Goal: Transaction & Acquisition: Download file/media

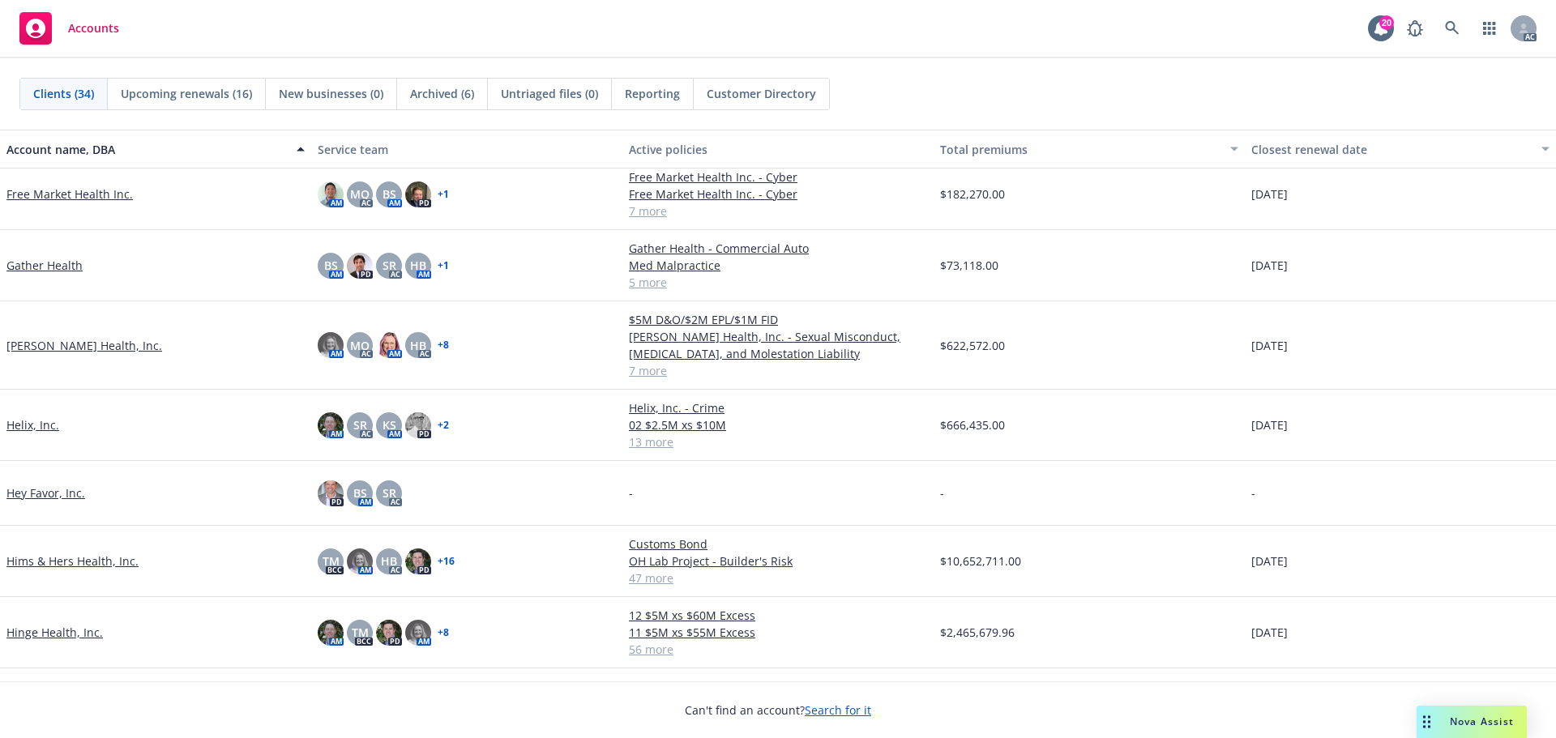
scroll to position [811, 0]
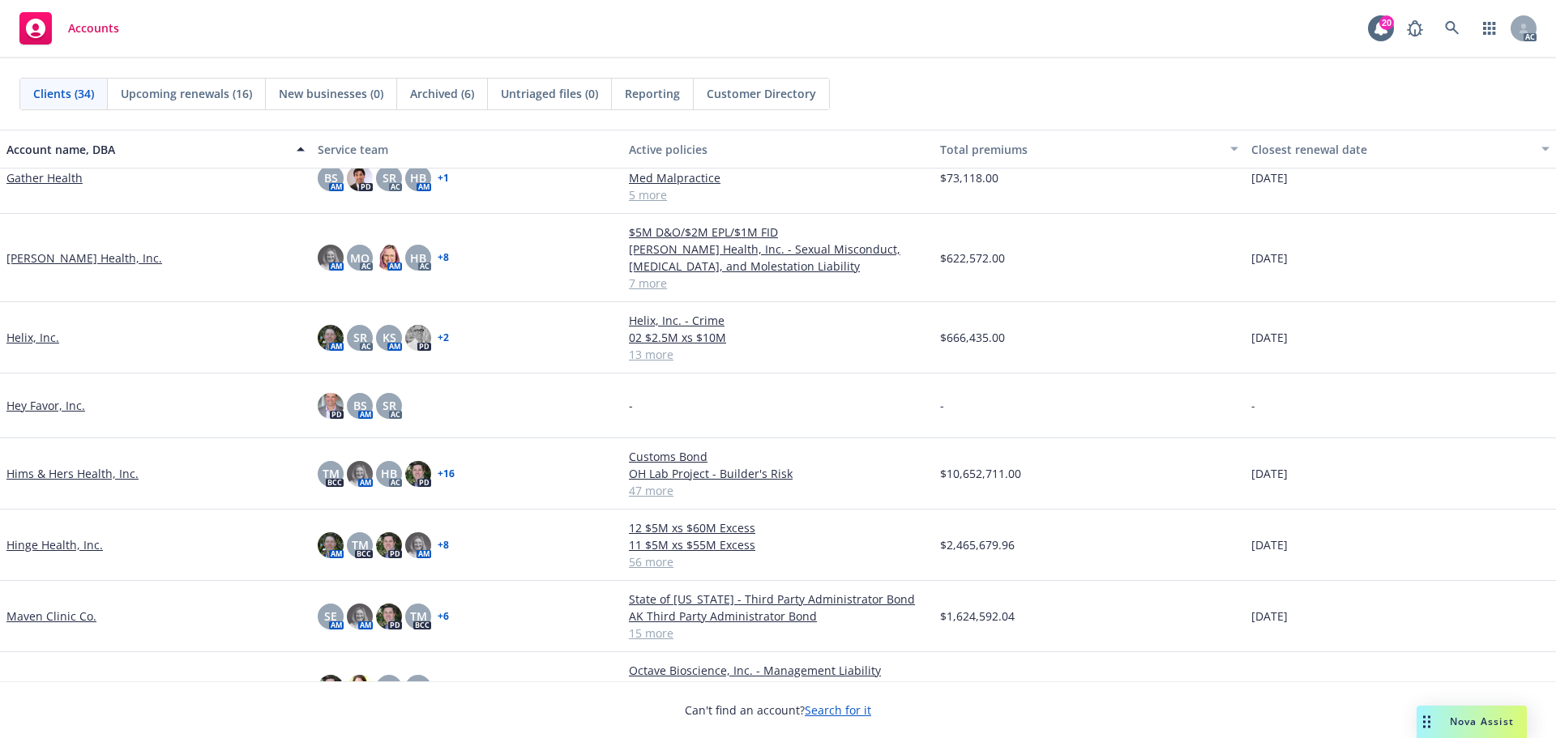
click at [57, 549] on link "Hinge Health, Inc." at bounding box center [54, 545] width 96 height 17
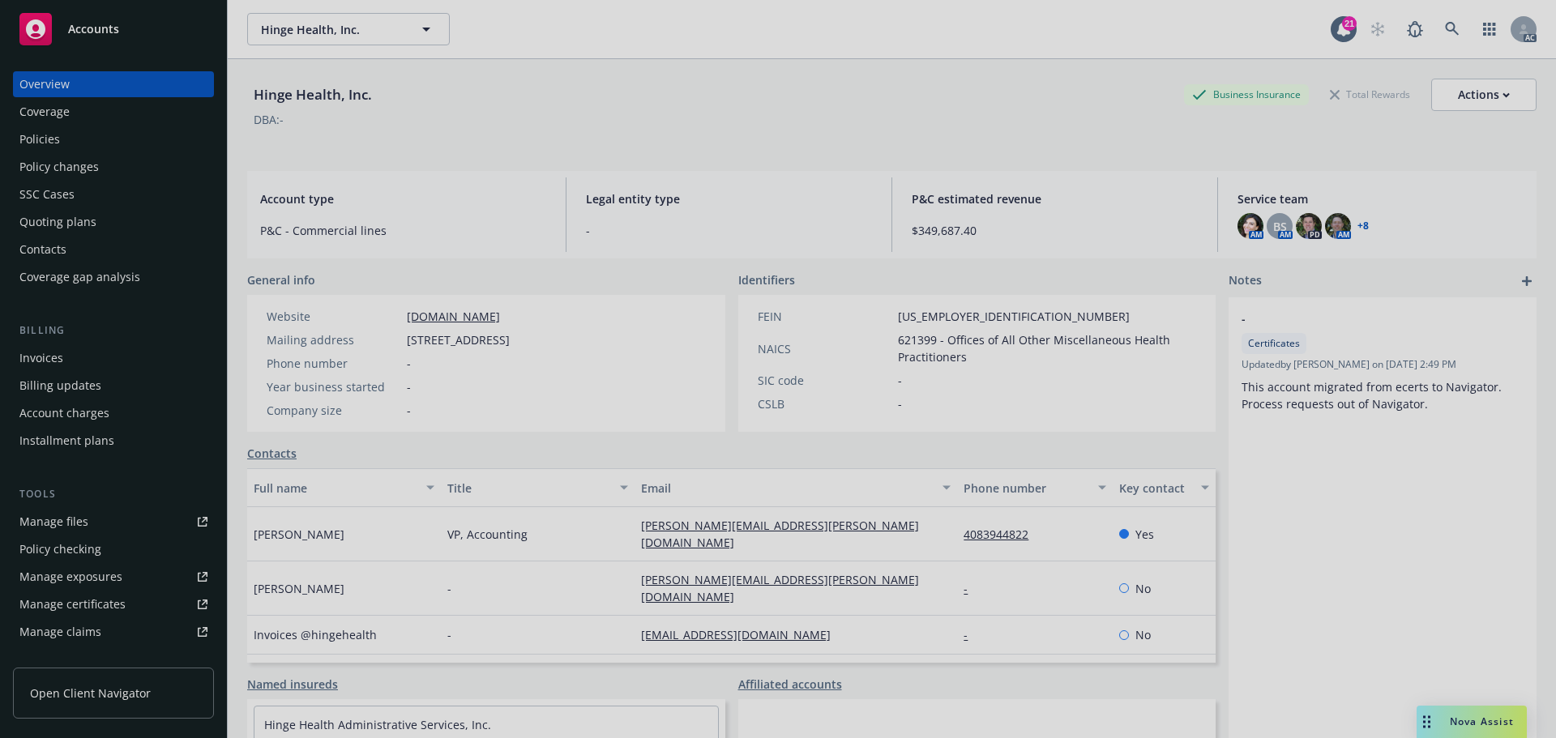
click at [53, 118] on div at bounding box center [778, 369] width 1556 height 738
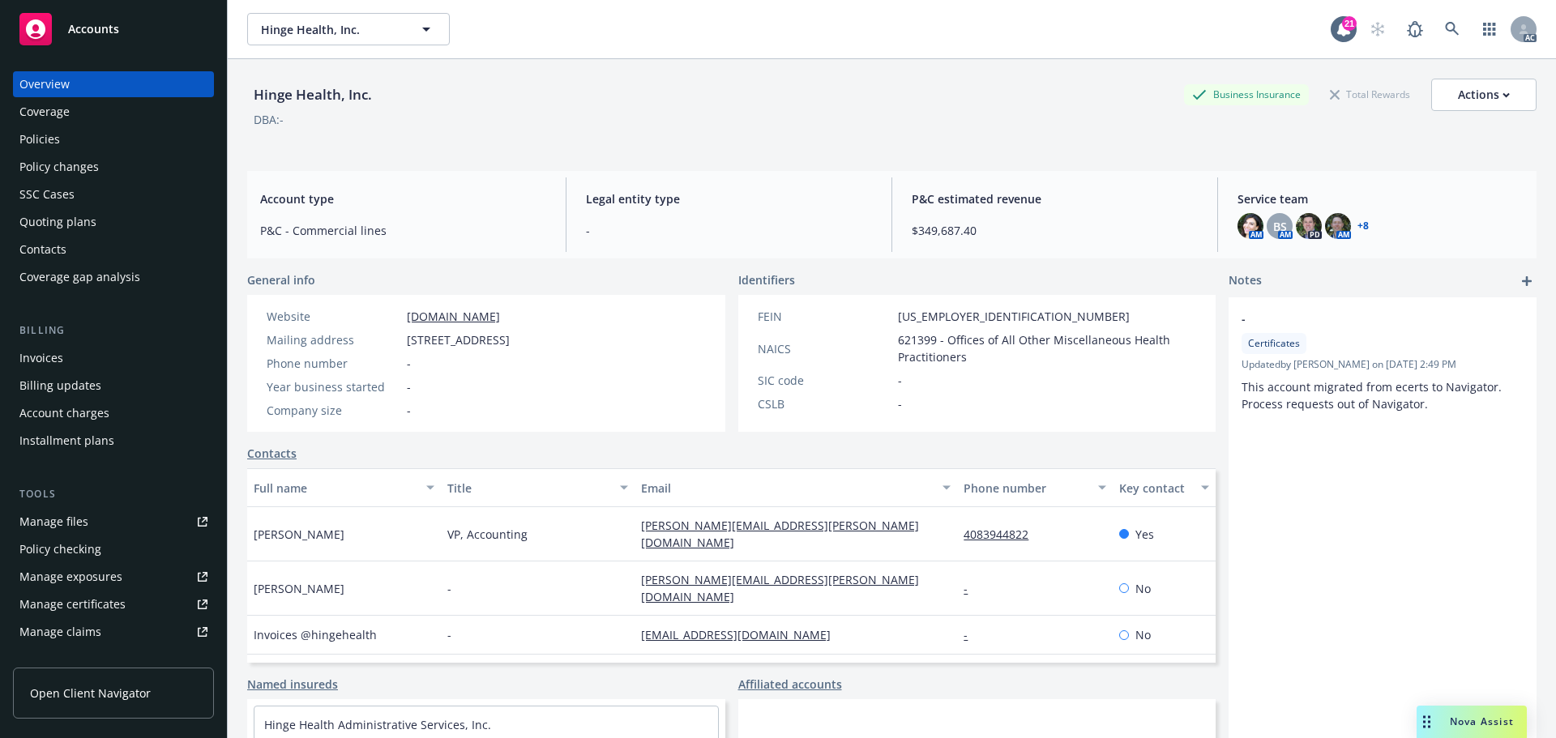
click at [95, 25] on span "Accounts" at bounding box center [93, 29] width 51 height 13
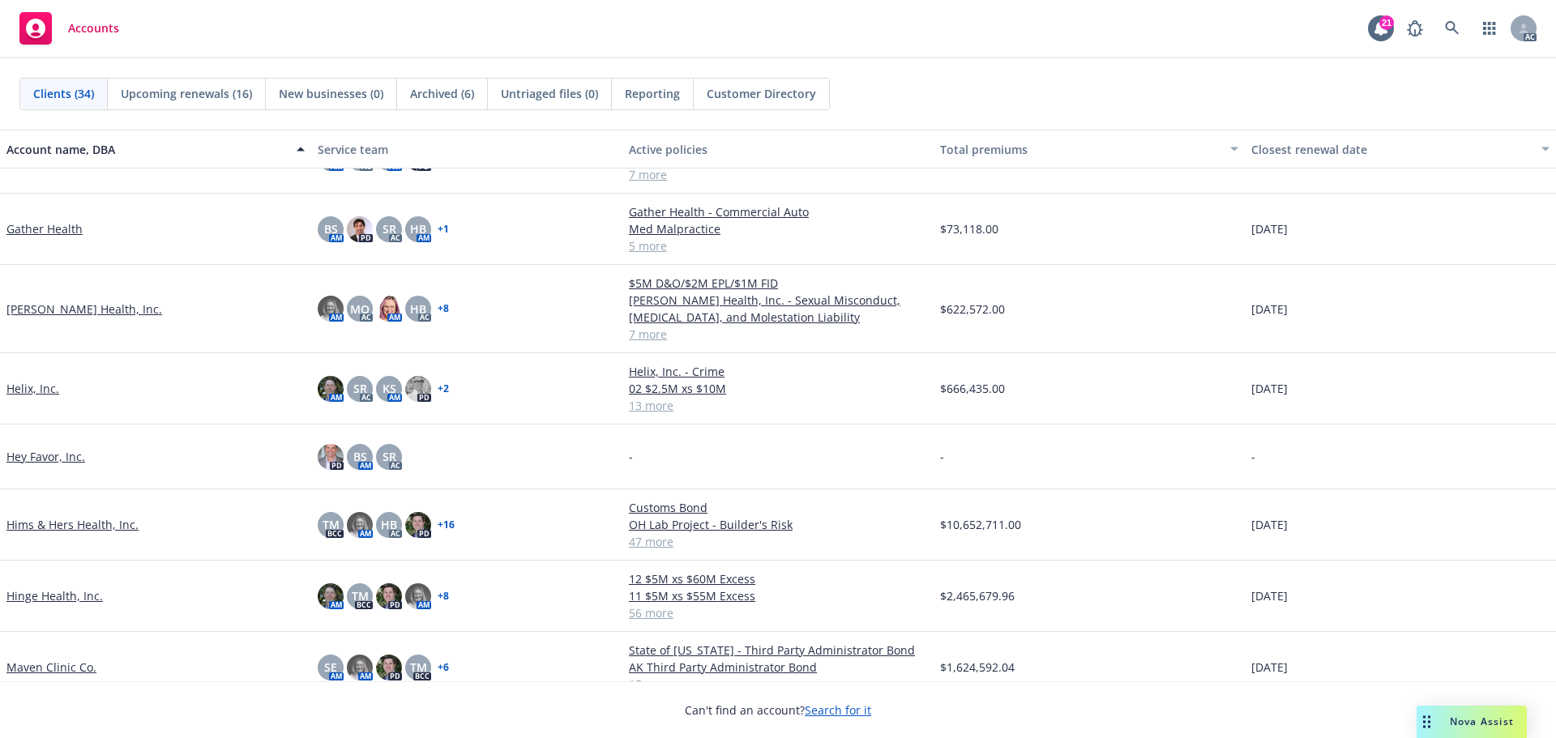
scroll to position [811, 0]
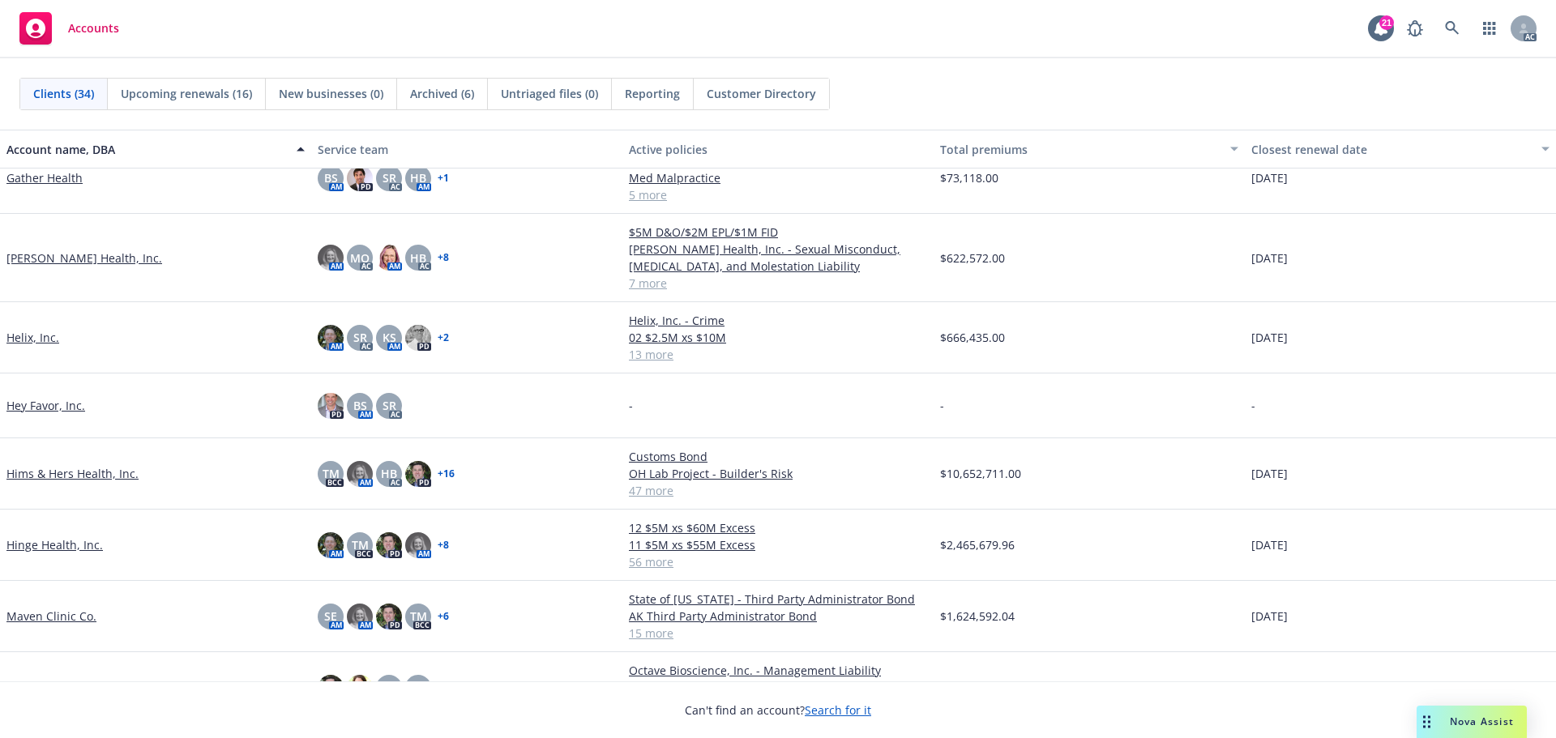
click at [66, 473] on link "Hims & Hers Health, Inc." at bounding box center [72, 473] width 132 height 17
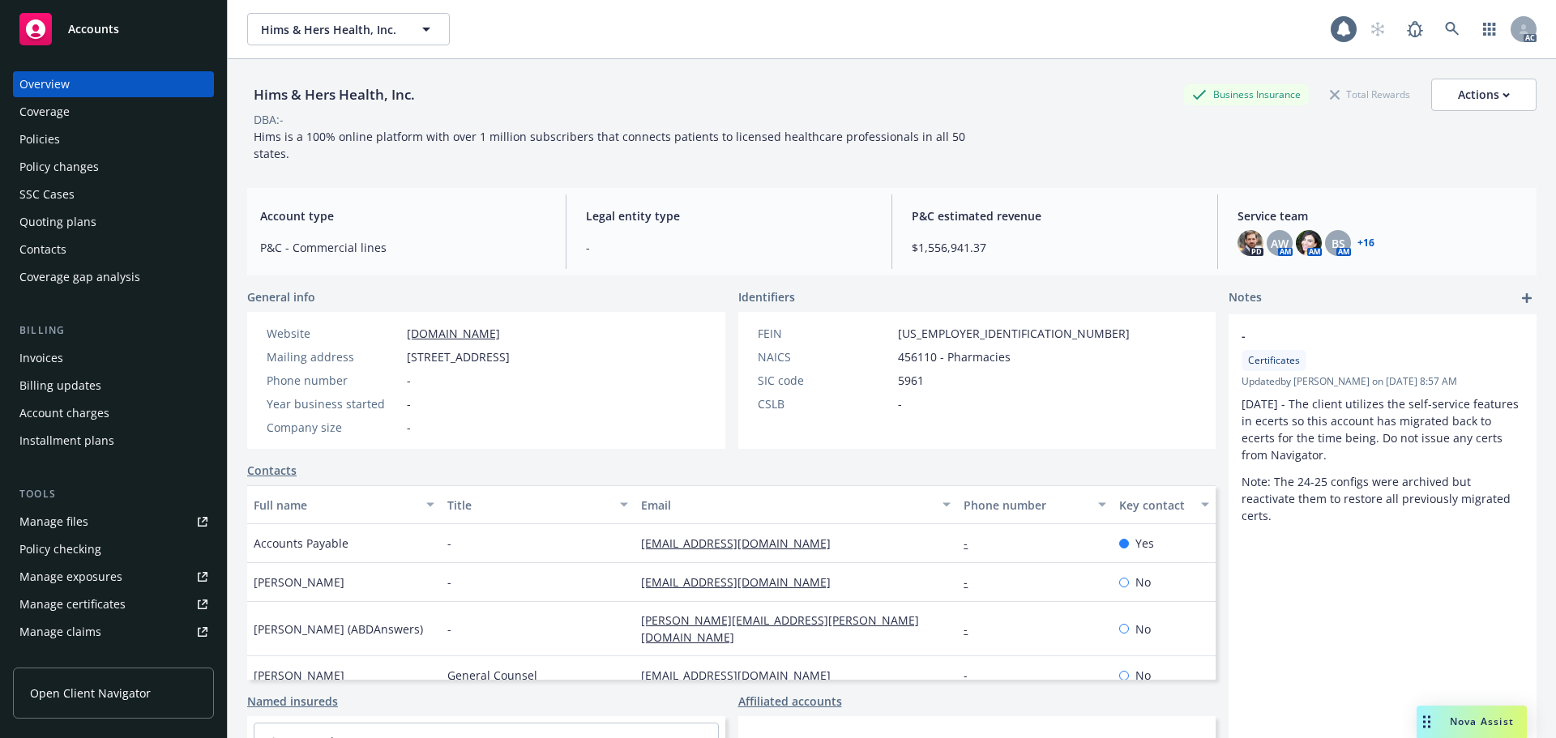
click at [36, 135] on div "Policies" at bounding box center [39, 139] width 41 height 26
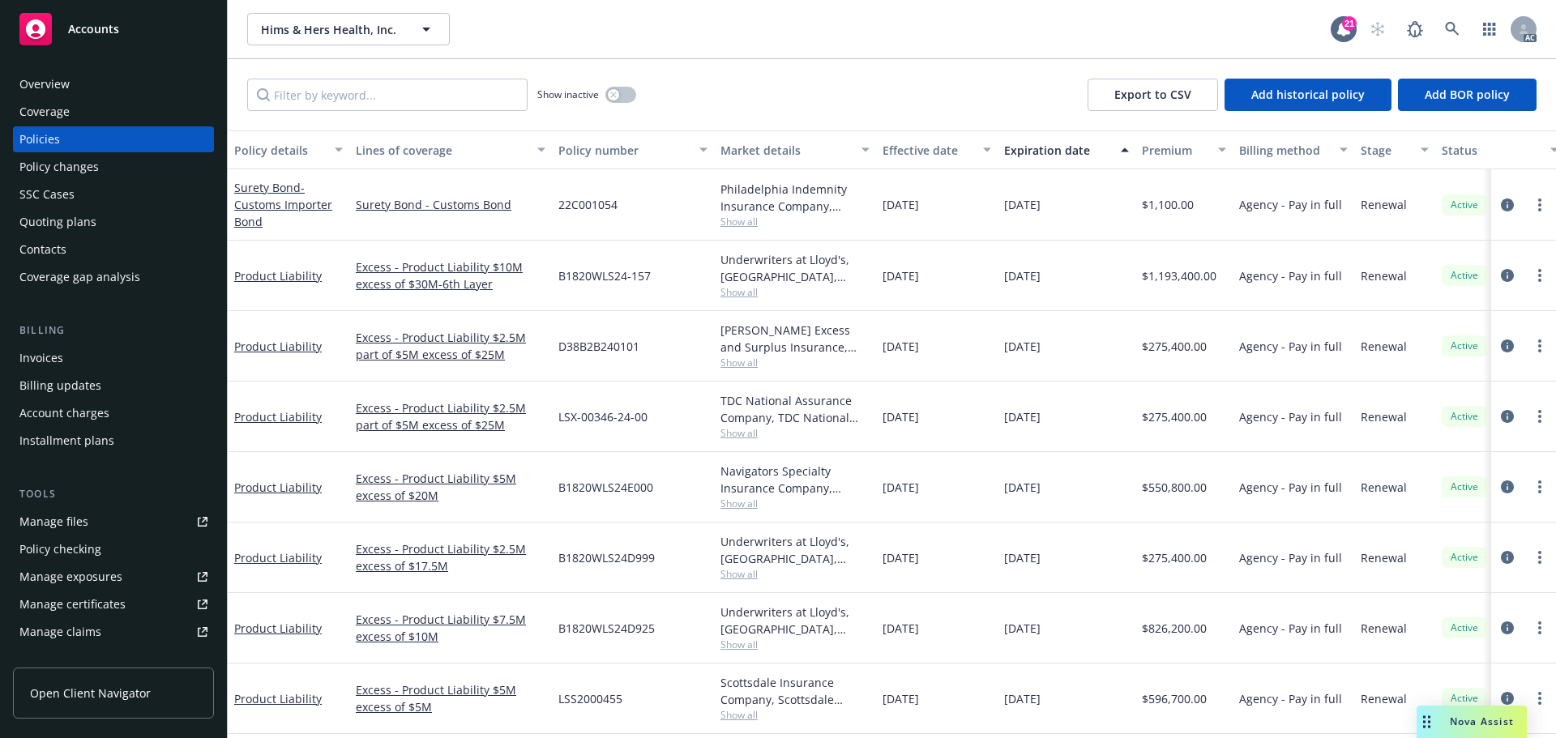
scroll to position [81, 0]
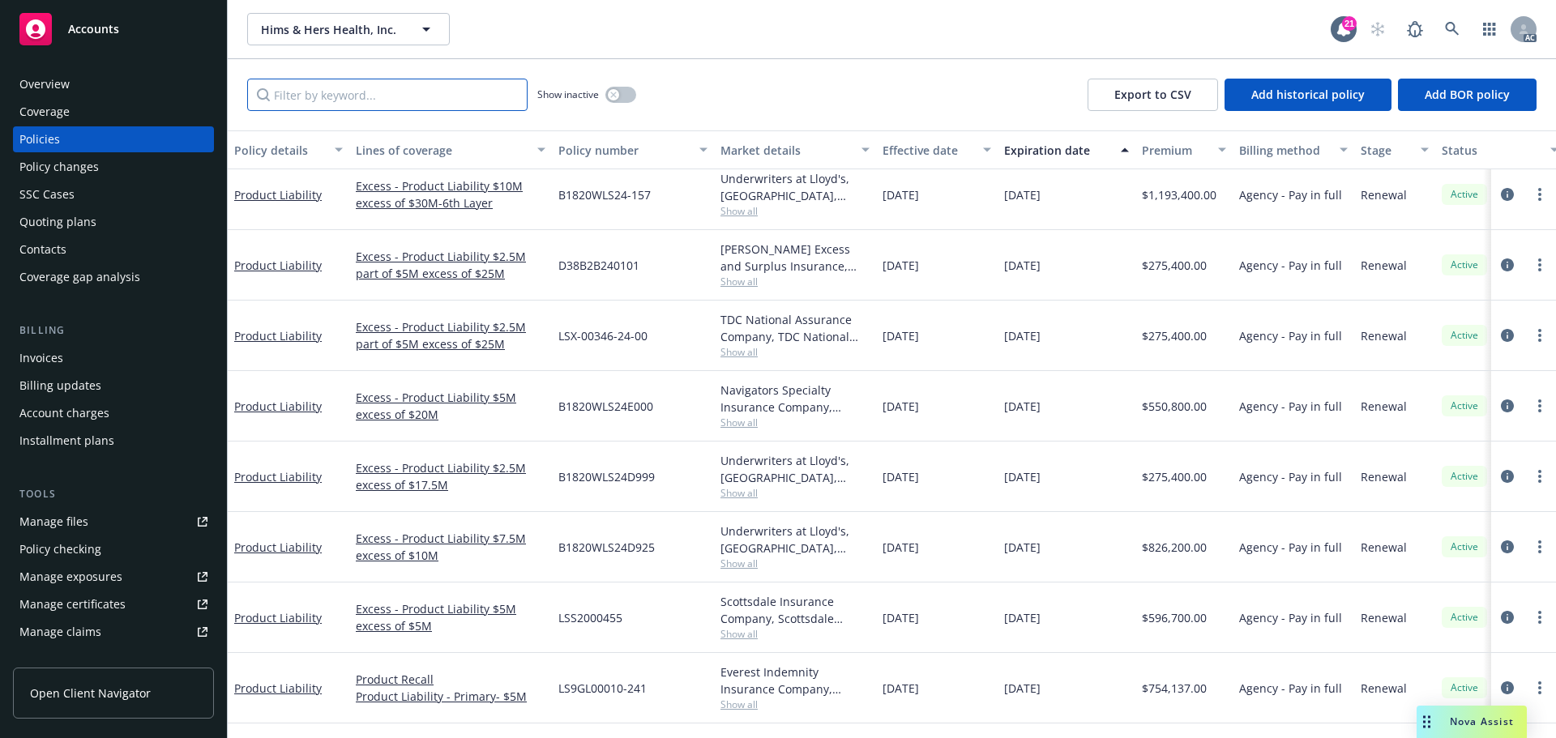
click at [330, 97] on input "Filter by keyword..." at bounding box center [387, 95] width 280 height 32
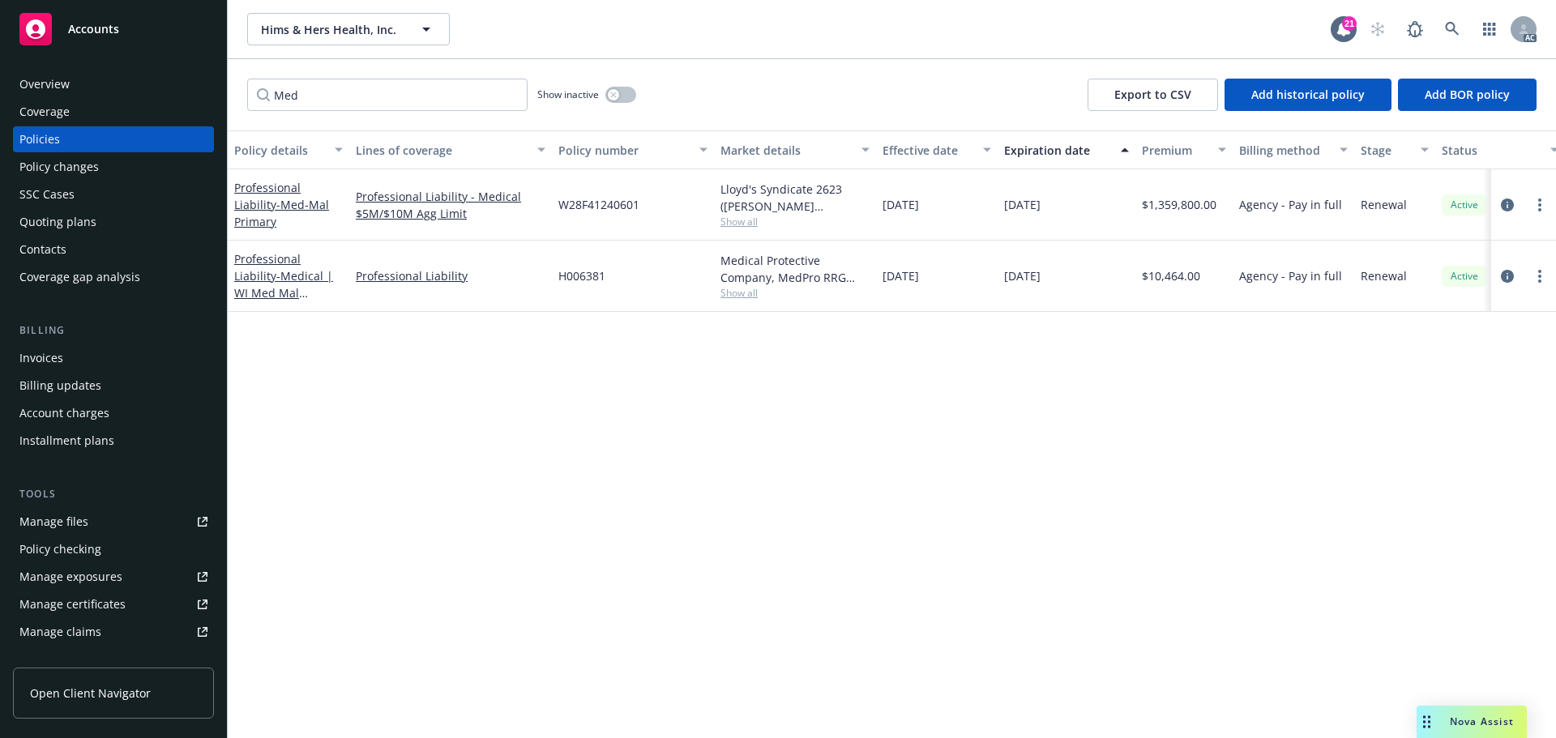
click at [744, 222] on span "Show all" at bounding box center [795, 222] width 149 height 14
click at [1508, 205] on icon "circleInformation" at bounding box center [1507, 205] width 13 height 13
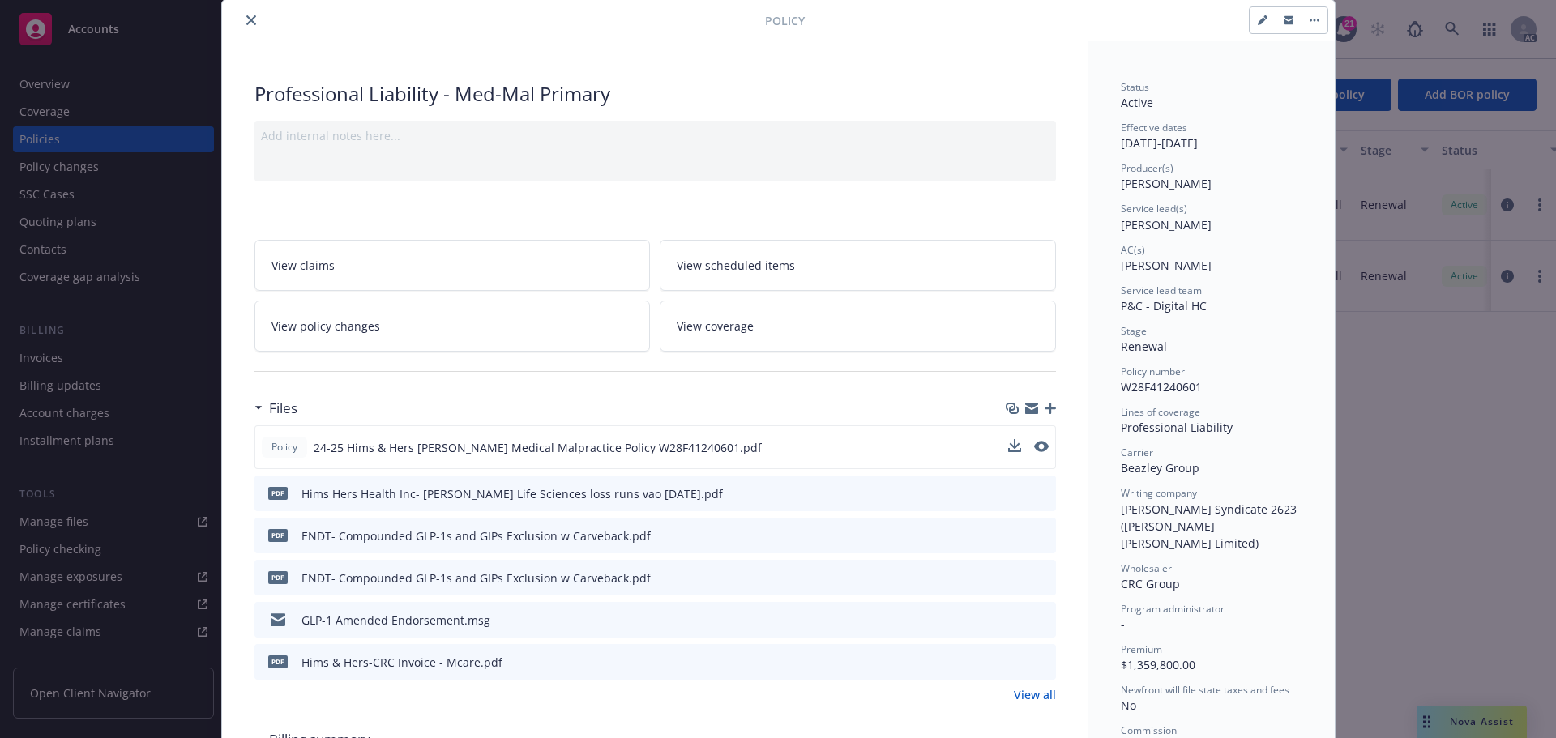
scroll to position [81, 0]
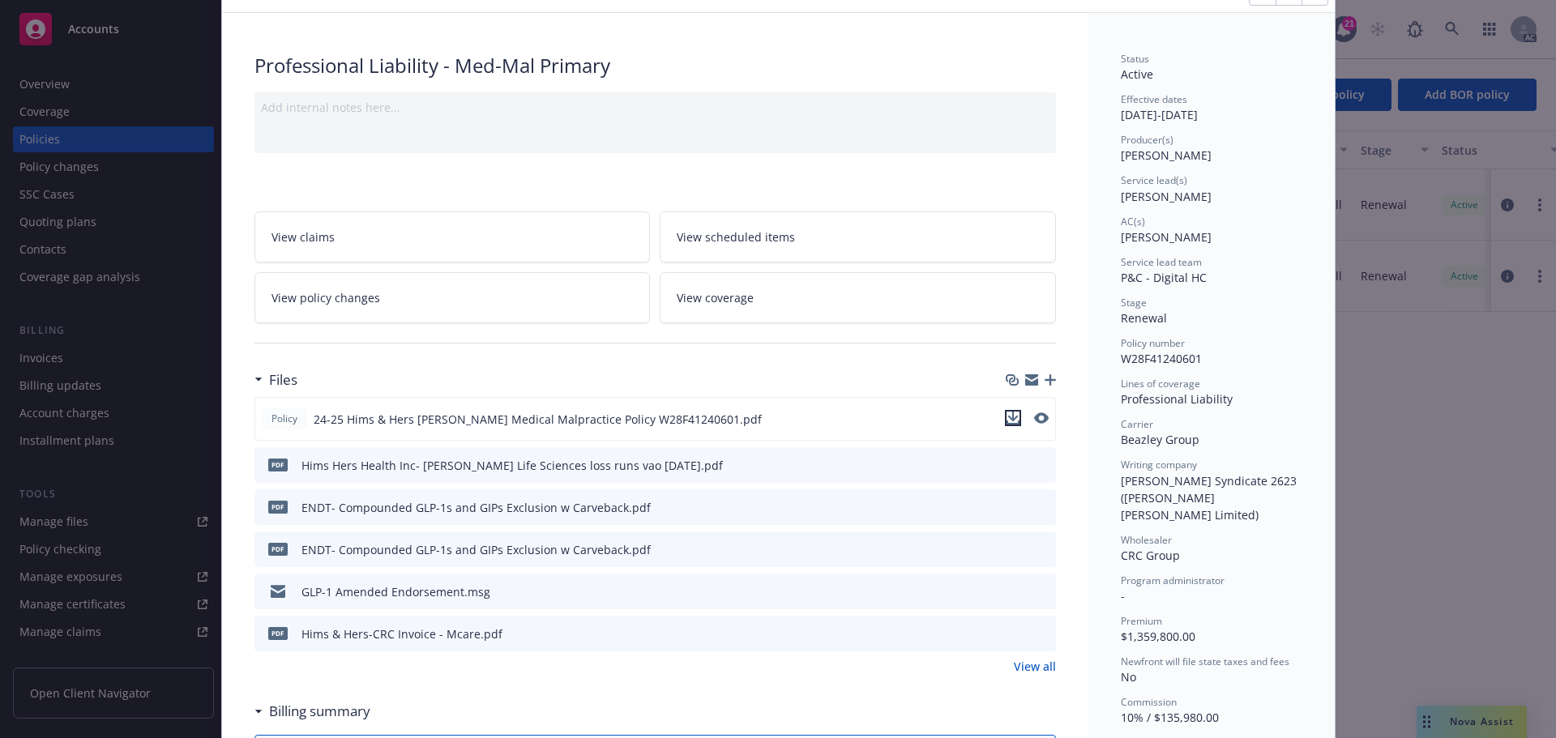
click at [1007, 419] on icon "download file" at bounding box center [1013, 418] width 13 height 13
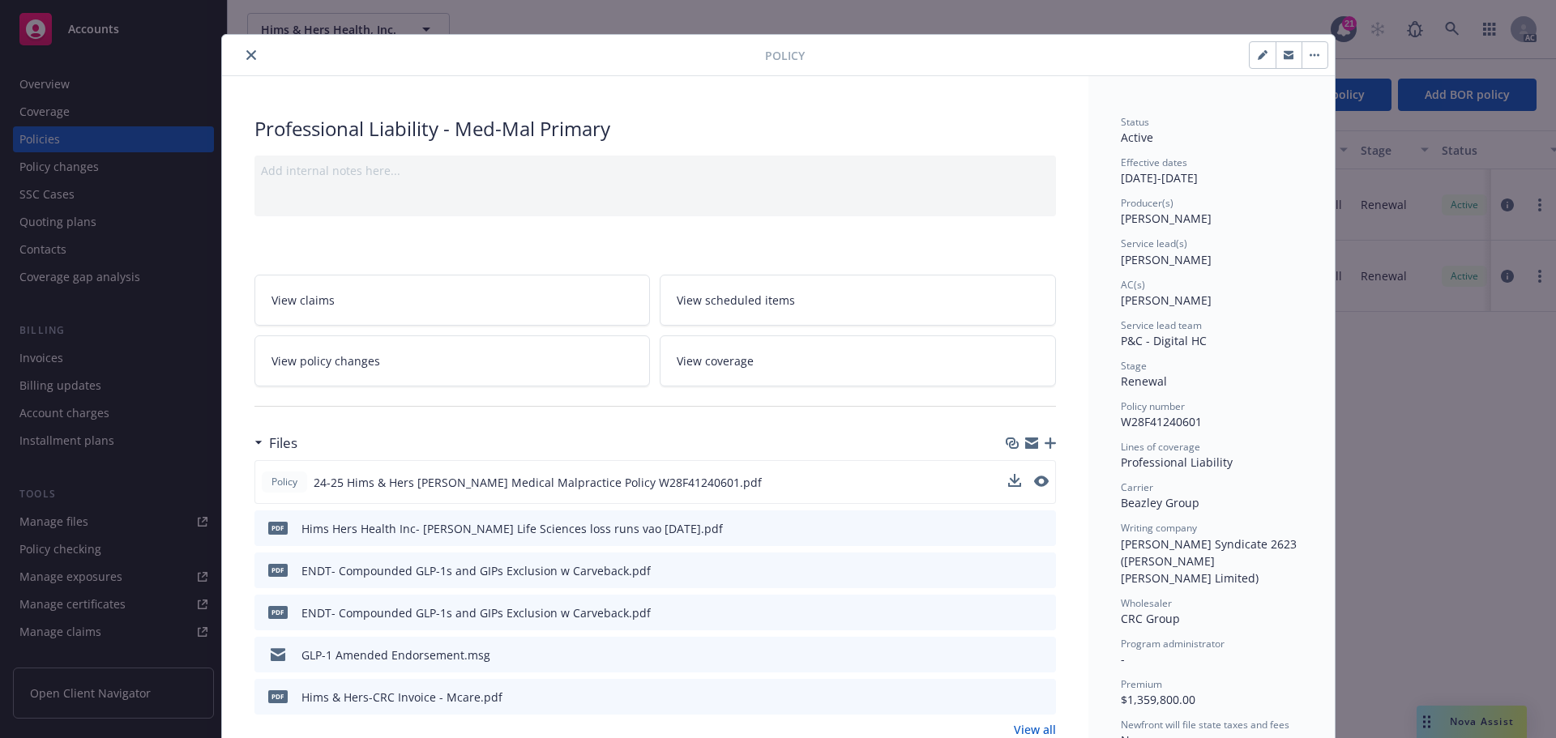
scroll to position [0, 0]
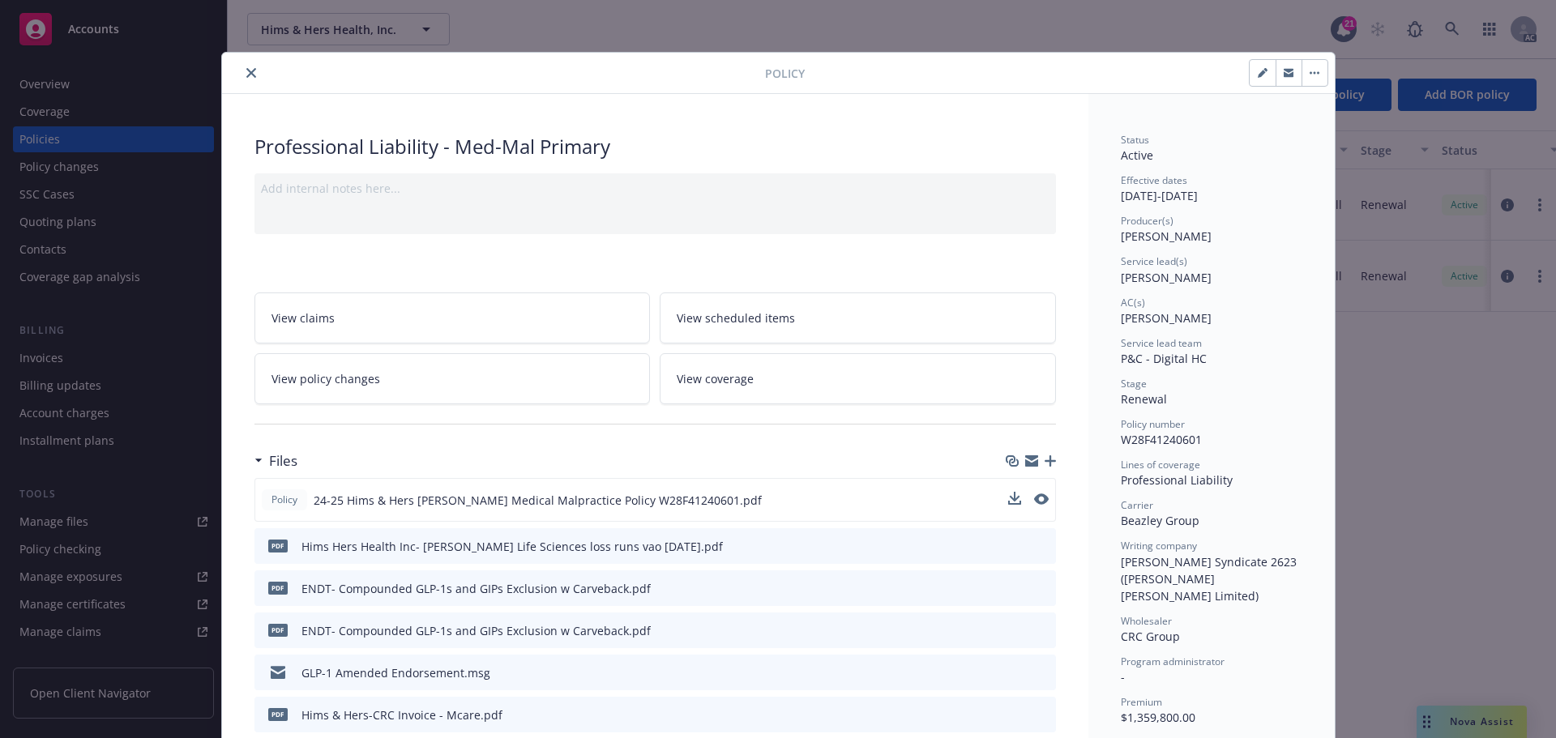
click at [246, 73] on icon "close" at bounding box center [251, 73] width 10 height 10
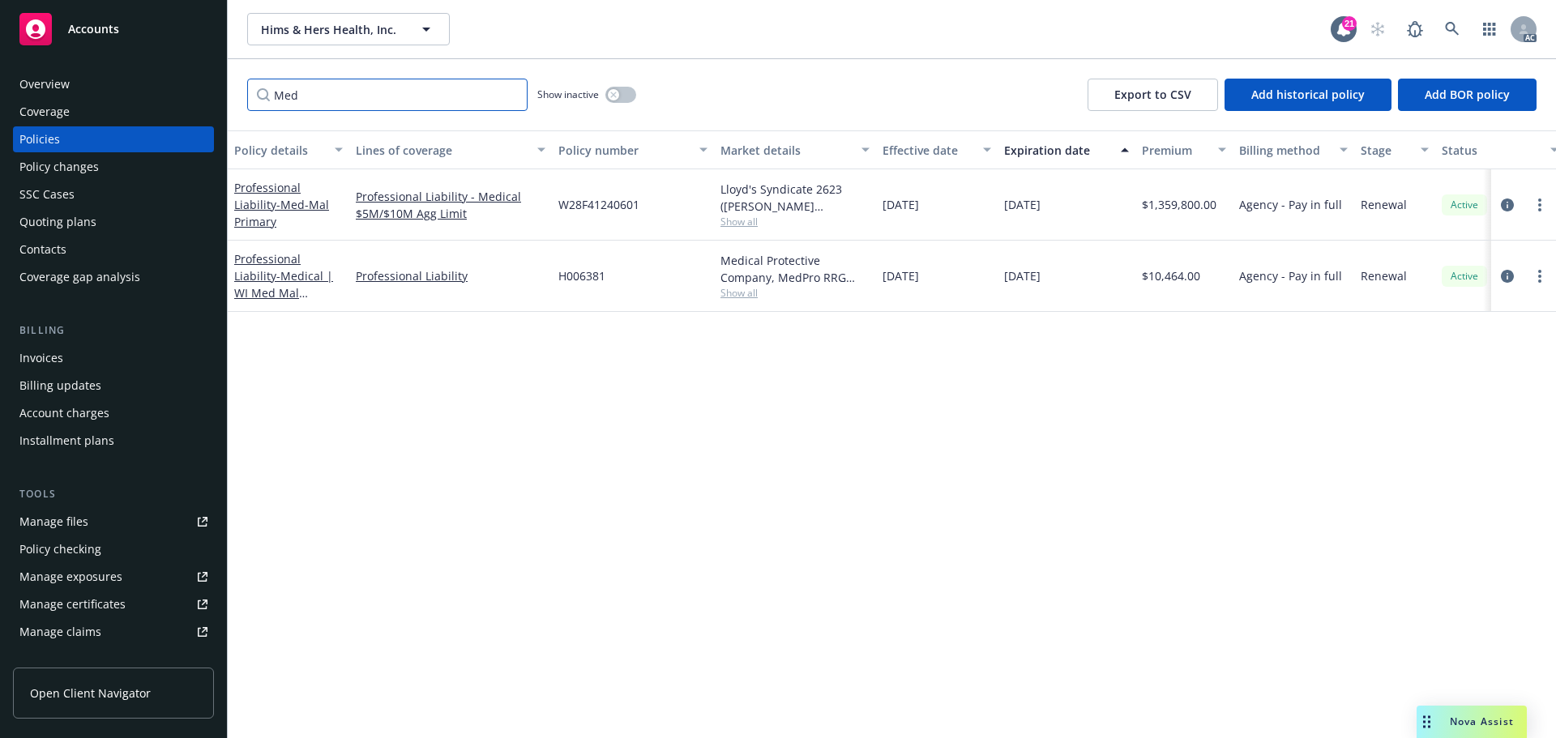
drag, startPoint x: 319, startPoint y: 97, endPoint x: 237, endPoint y: 99, distance: 81.9
click at [237, 99] on div "Med Show inactive Export to CSV Add historical policy Add BOR policy" at bounding box center [892, 94] width 1329 height 71
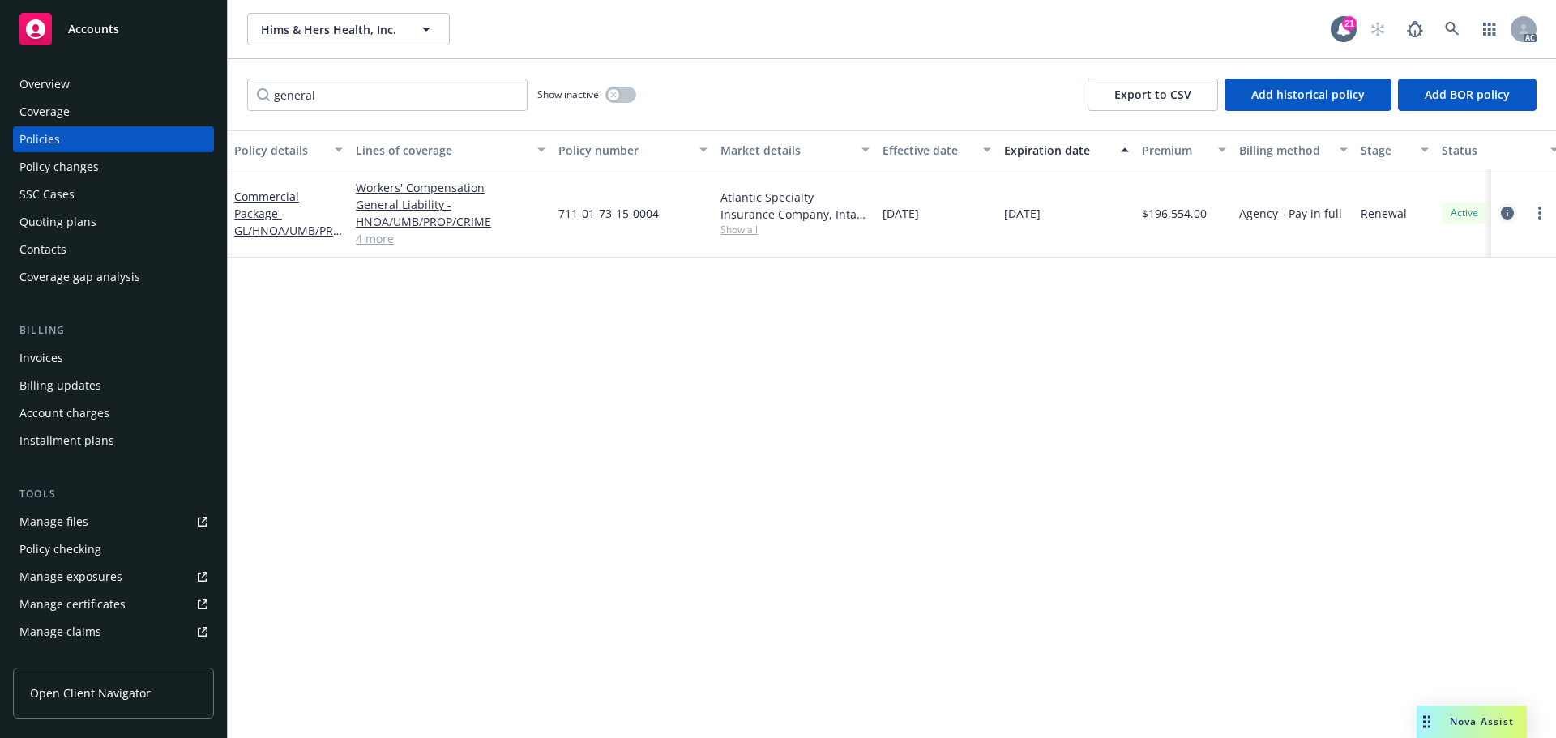
click at [1502, 210] on icon "circleInformation" at bounding box center [1507, 213] width 13 height 13
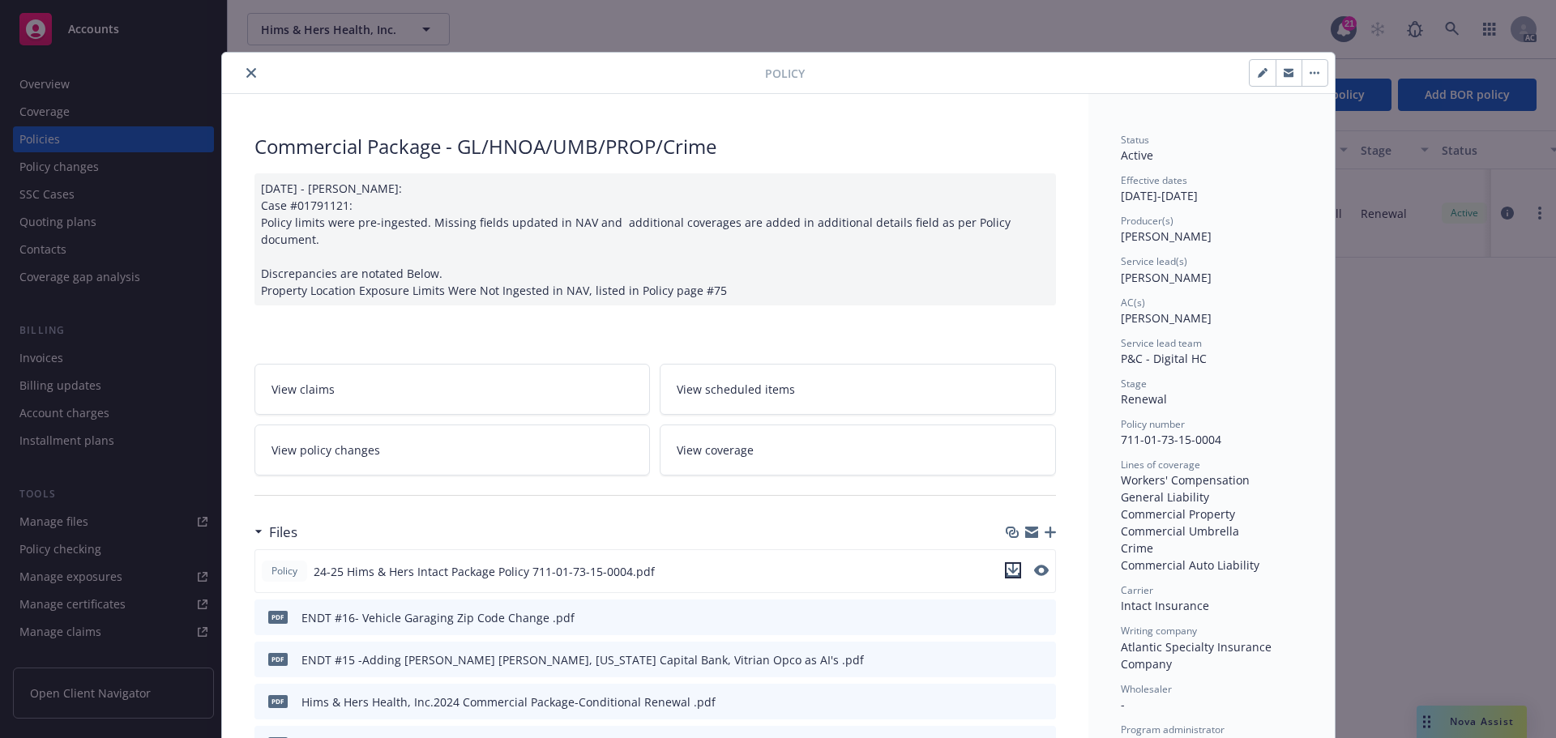
click at [1007, 564] on icon "download file" at bounding box center [1013, 570] width 13 height 13
click at [246, 68] on icon "close" at bounding box center [251, 73] width 10 height 10
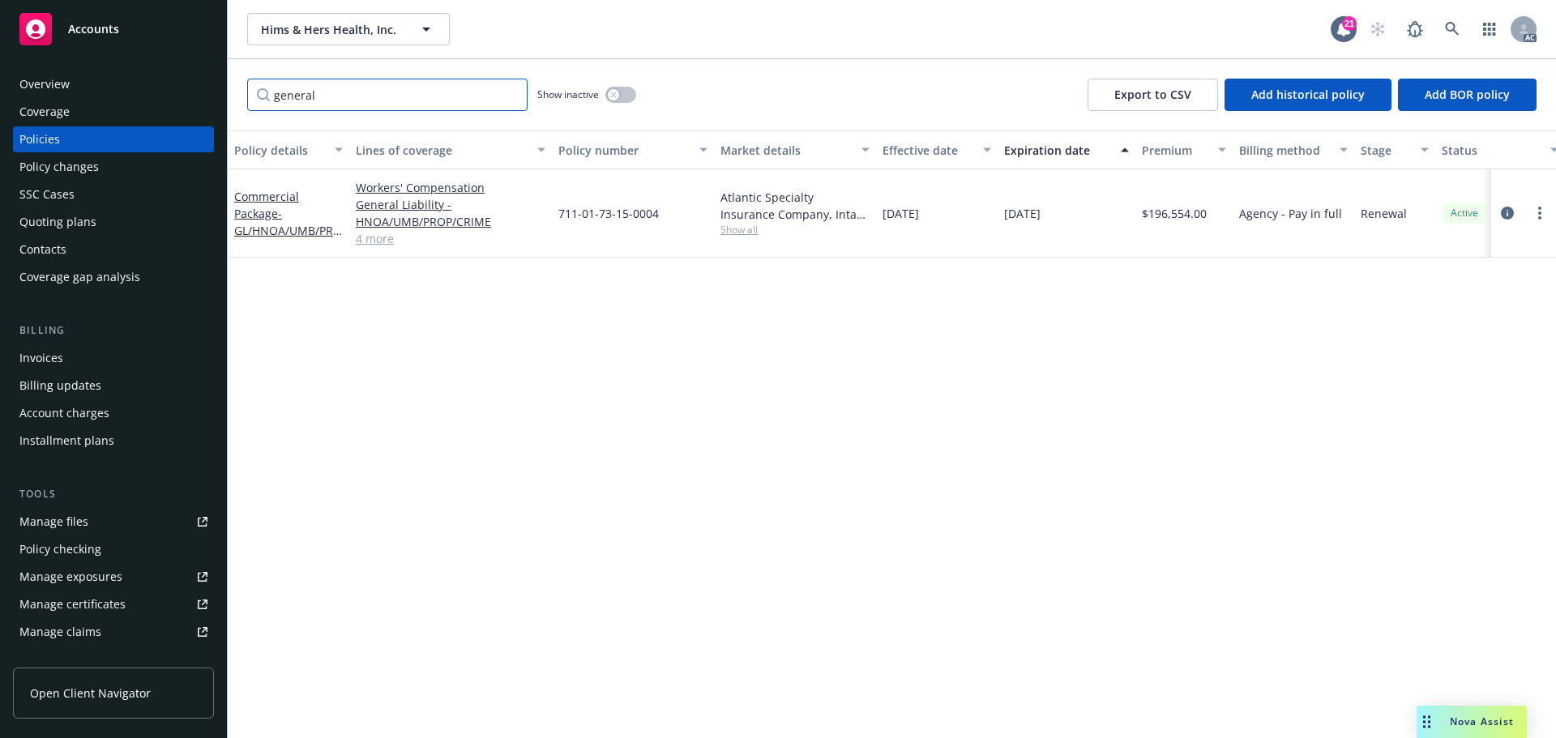
drag, startPoint x: 338, startPoint y: 93, endPoint x: 220, endPoint y: 84, distance: 117.9
click at [222, 89] on div "Accounts Overview Coverage Policies Policy changes SSC Cases Quoting plans Cont…" at bounding box center [778, 369] width 1556 height 738
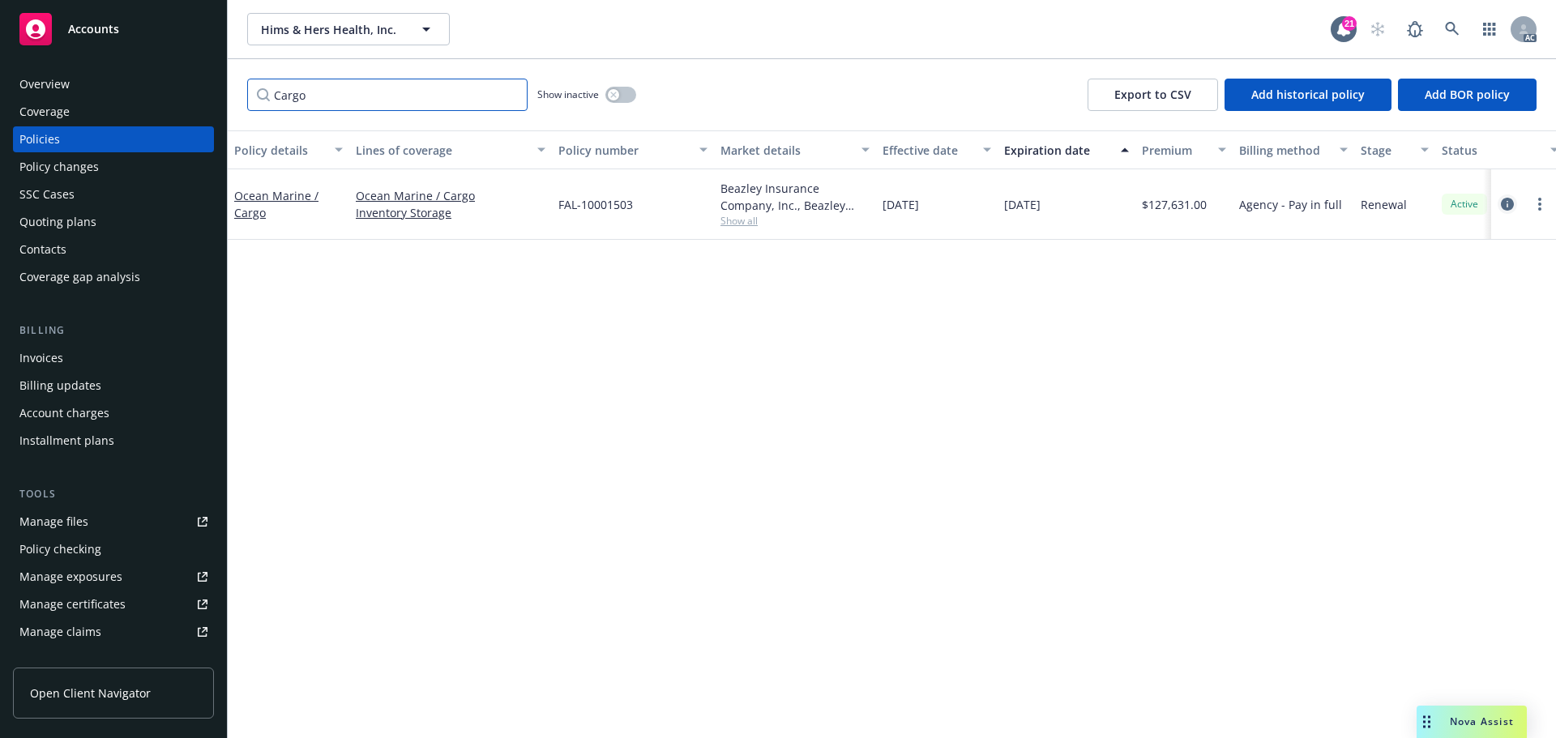
type input "Cargo"
click at [1508, 203] on icon "circleInformation" at bounding box center [1507, 204] width 13 height 13
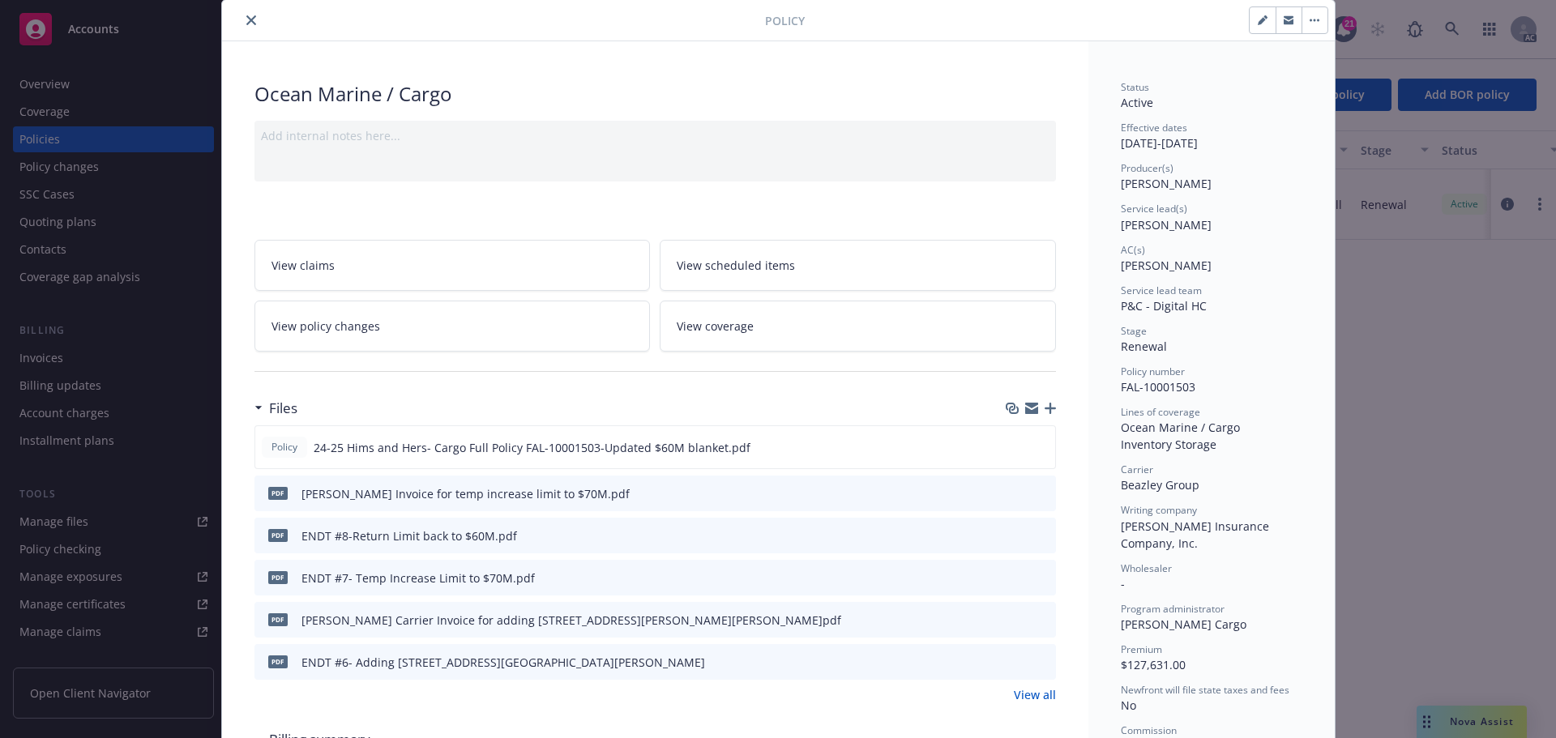
scroll to position [81, 0]
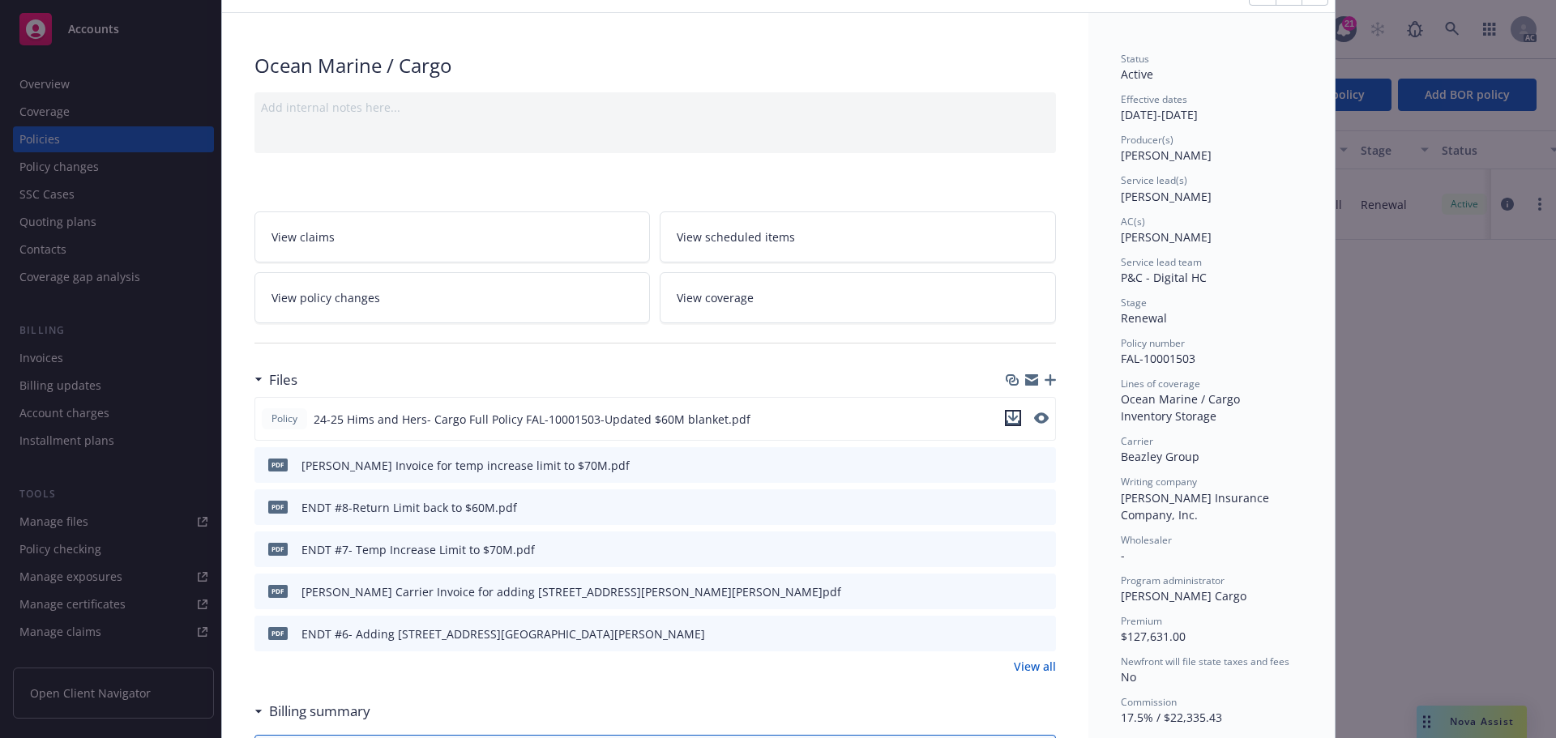
click at [1007, 413] on icon "download file" at bounding box center [1013, 418] width 13 height 13
click at [1025, 667] on link "View all" at bounding box center [1035, 666] width 42 height 17
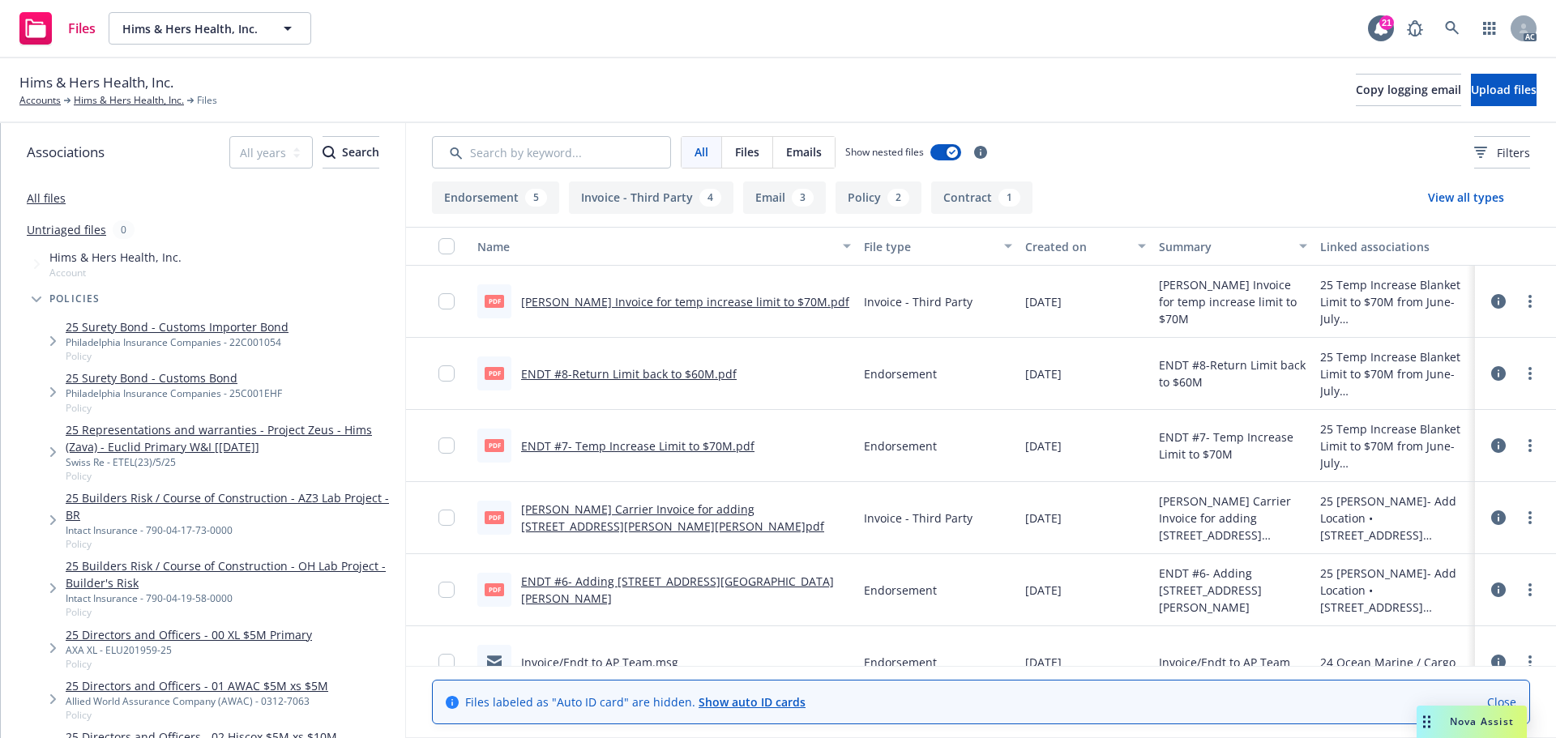
click at [690, 593] on link "ENDT #6- Adding [STREET_ADDRESS][GEOGRAPHIC_DATA][PERSON_NAME]" at bounding box center [677, 590] width 313 height 32
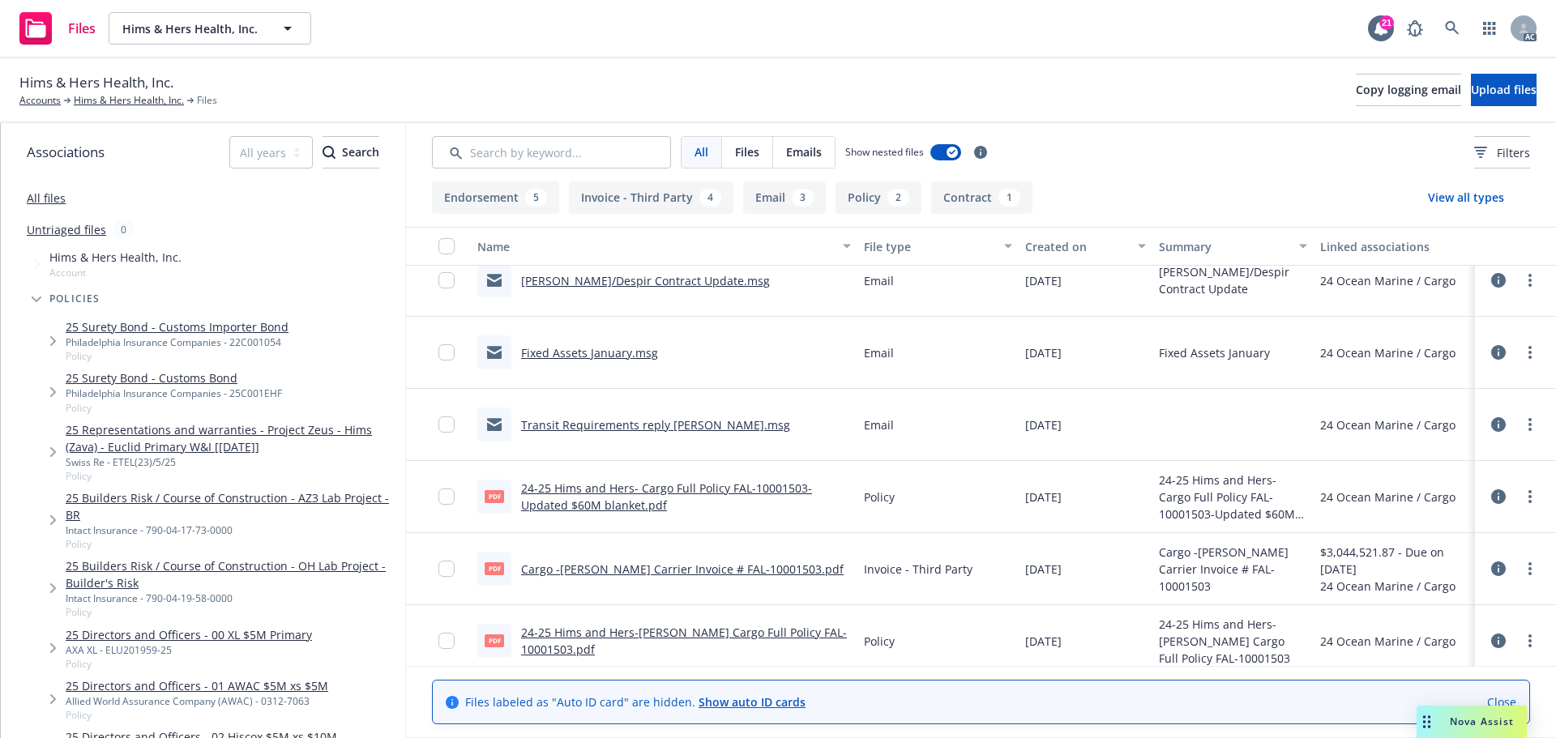
scroll to position [675, 0]
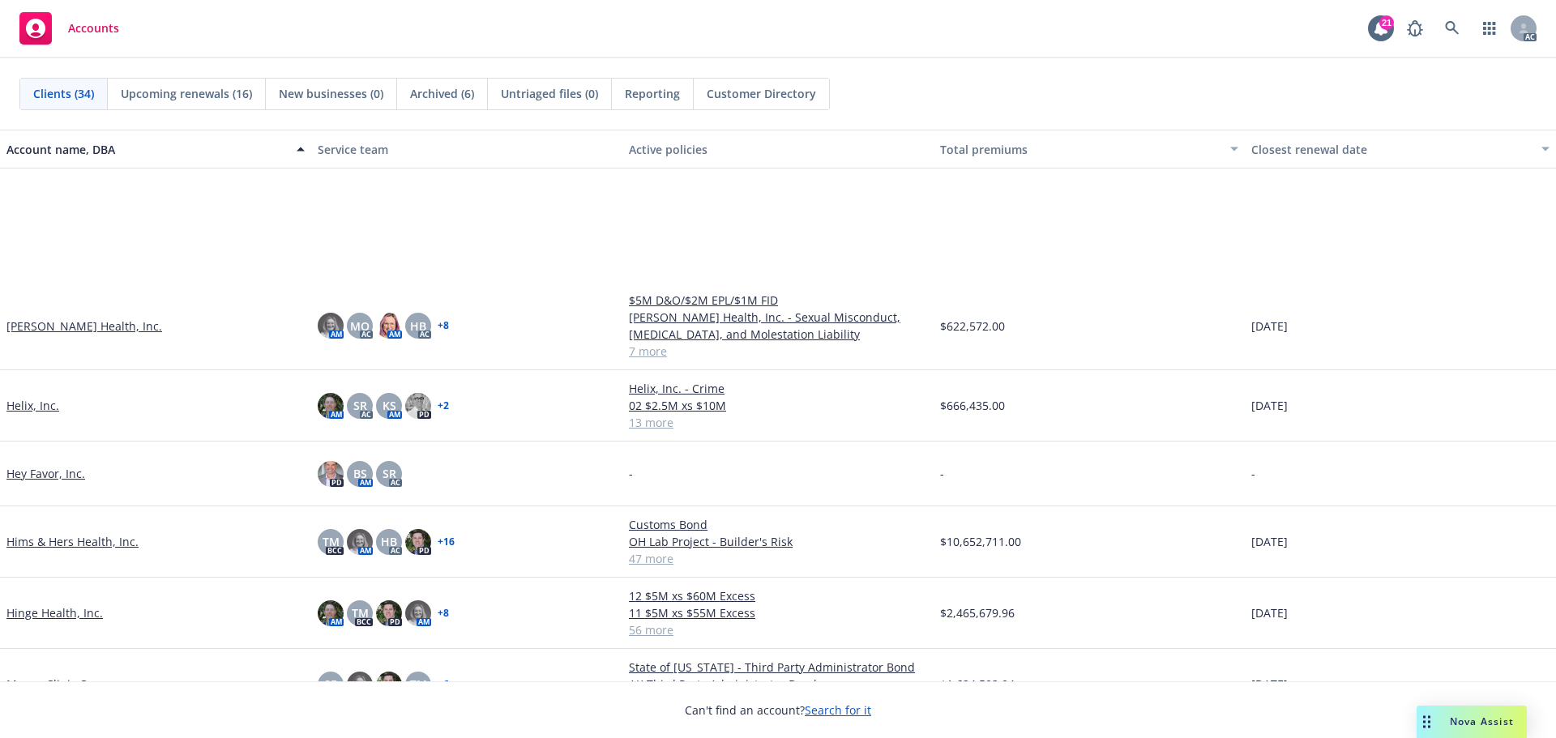
scroll to position [973, 0]
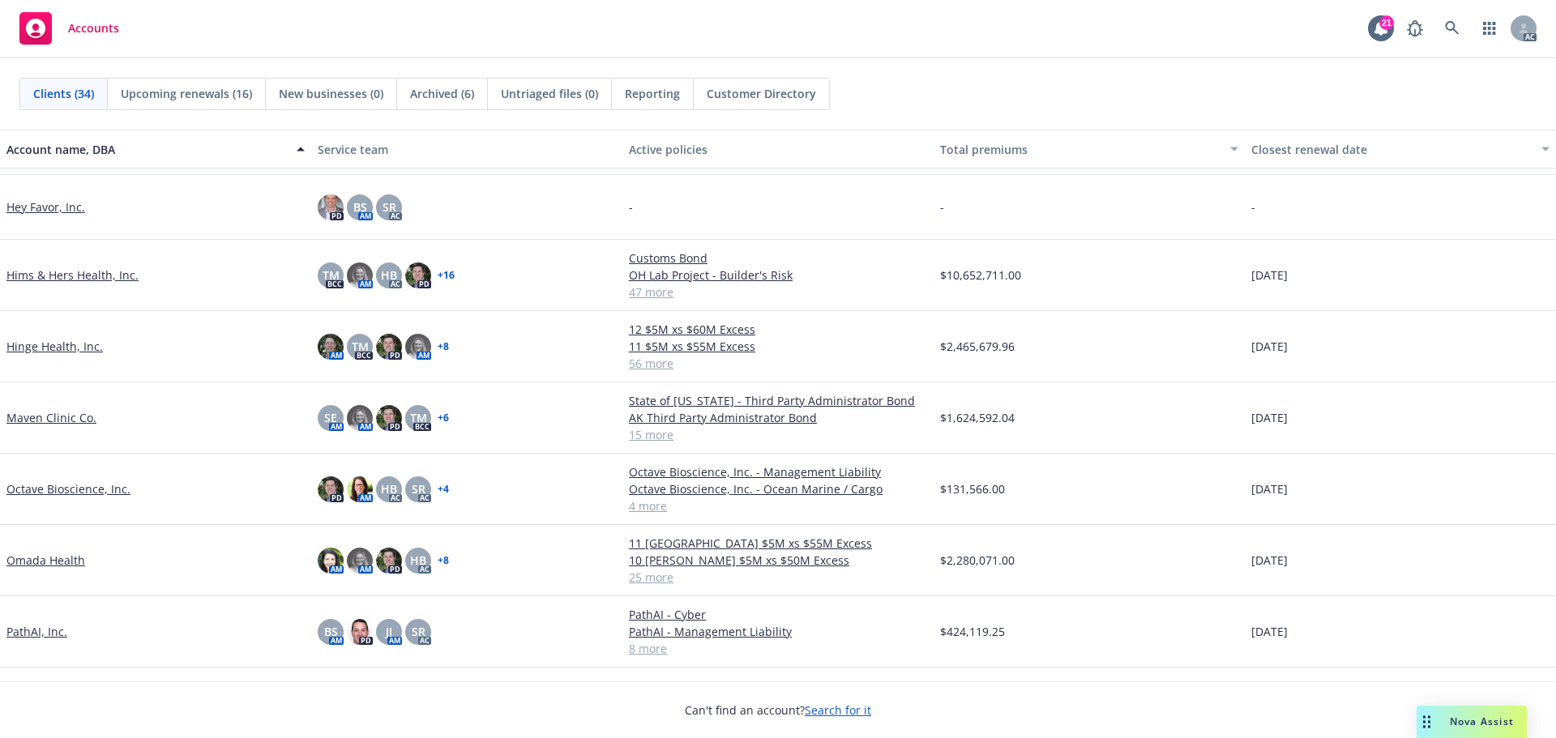
click at [95, 276] on link "Hims & Hers Health, Inc." at bounding box center [72, 275] width 132 height 17
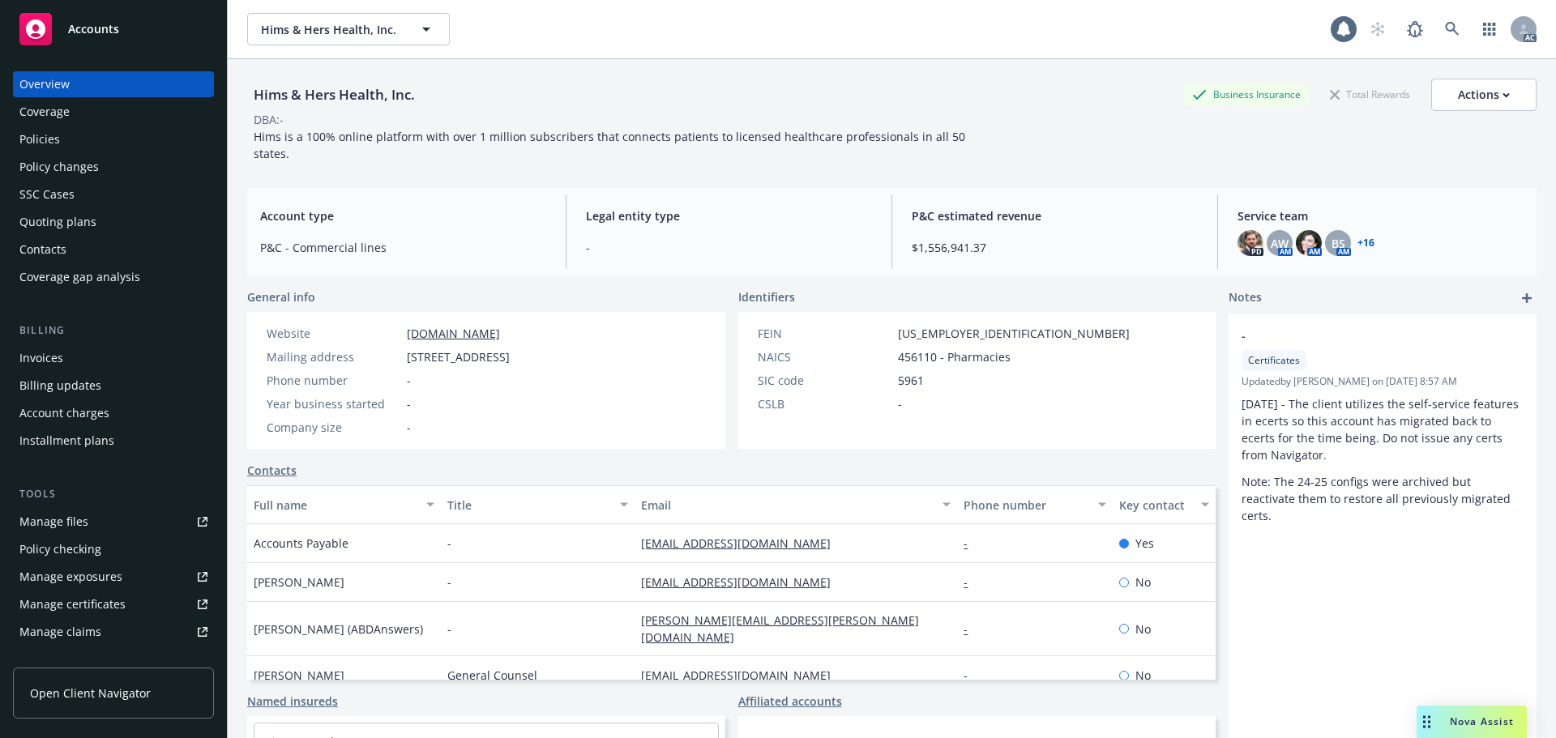
click at [50, 143] on div "Policies" at bounding box center [39, 139] width 41 height 26
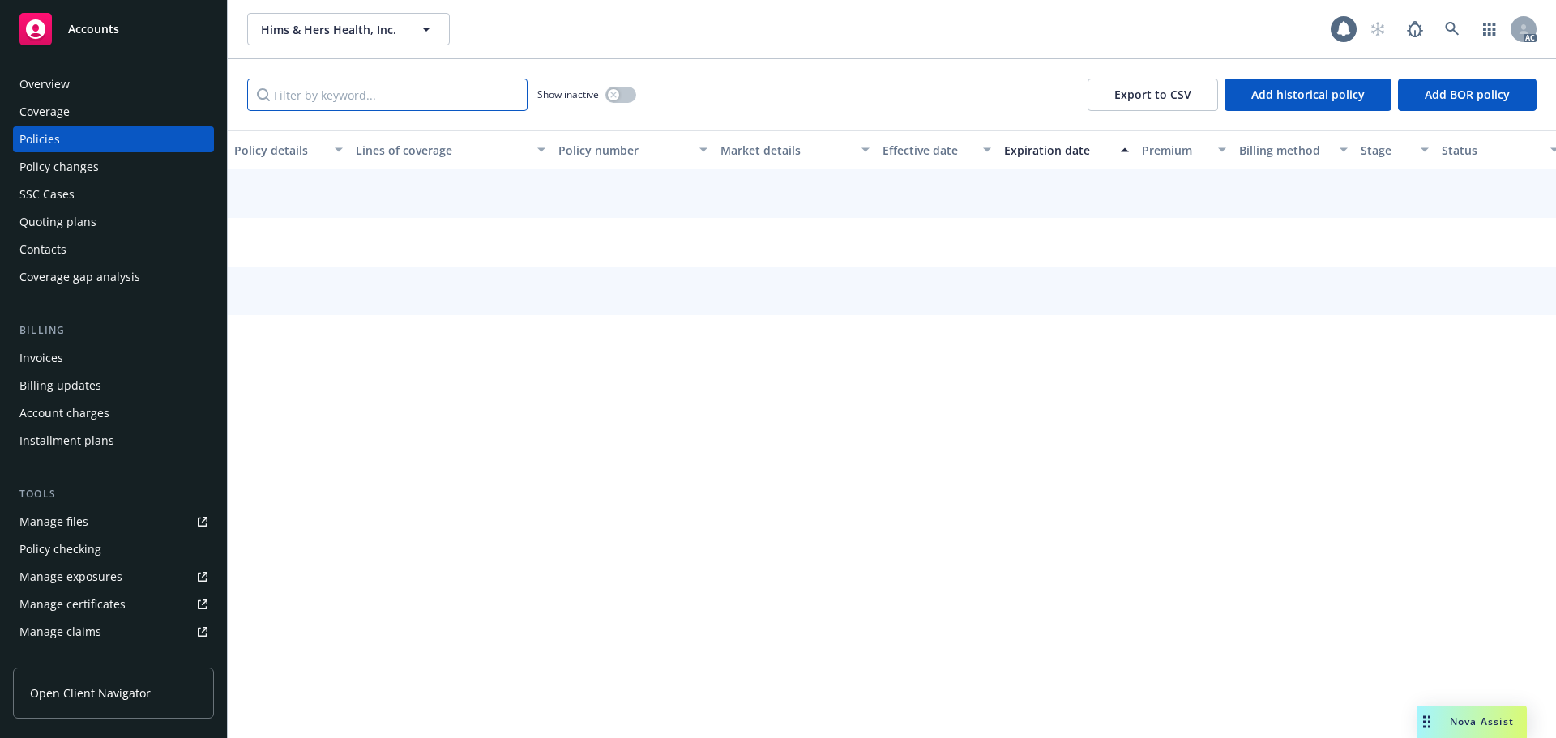
click at [325, 98] on input "Filter by keyword..." at bounding box center [387, 95] width 280 height 32
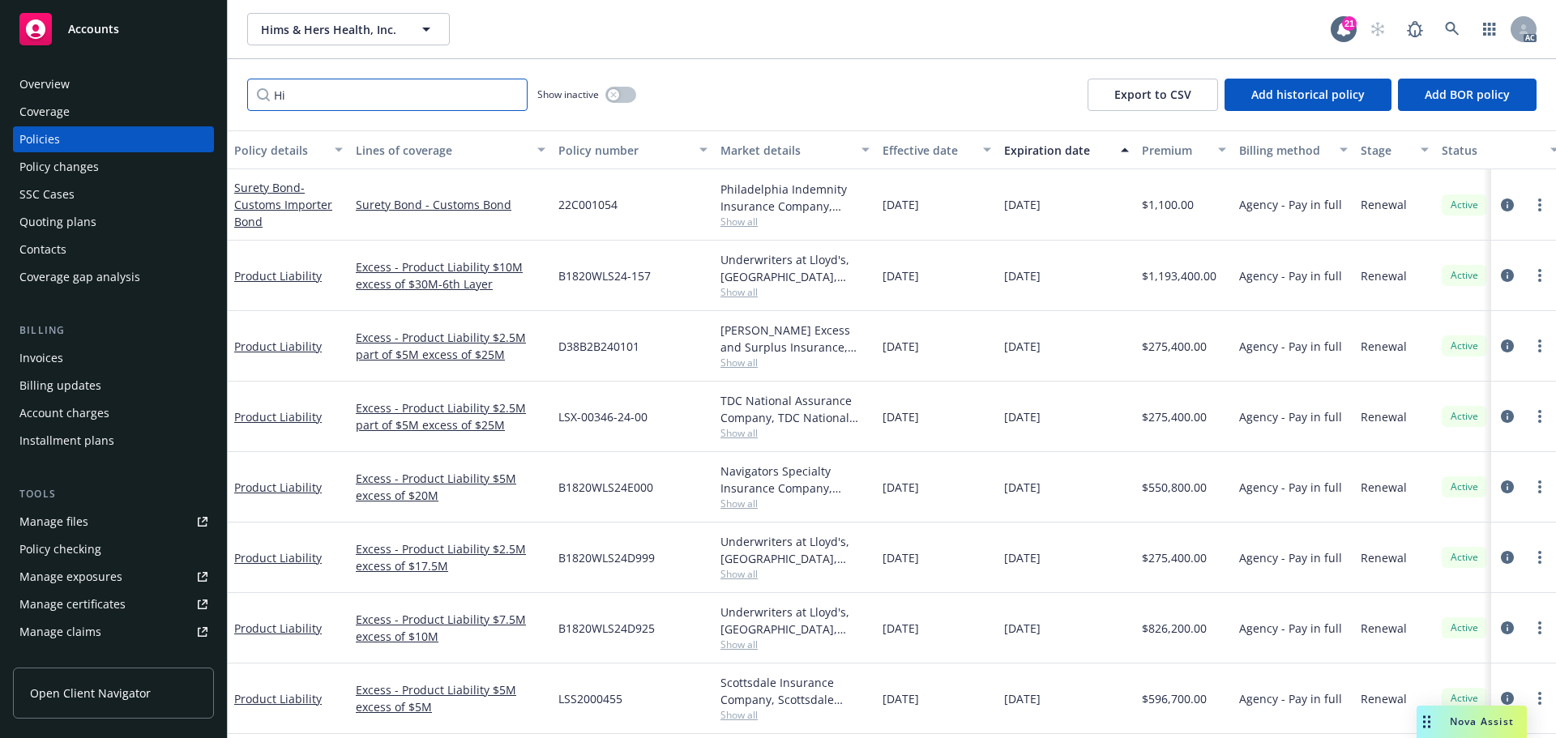
type input "H"
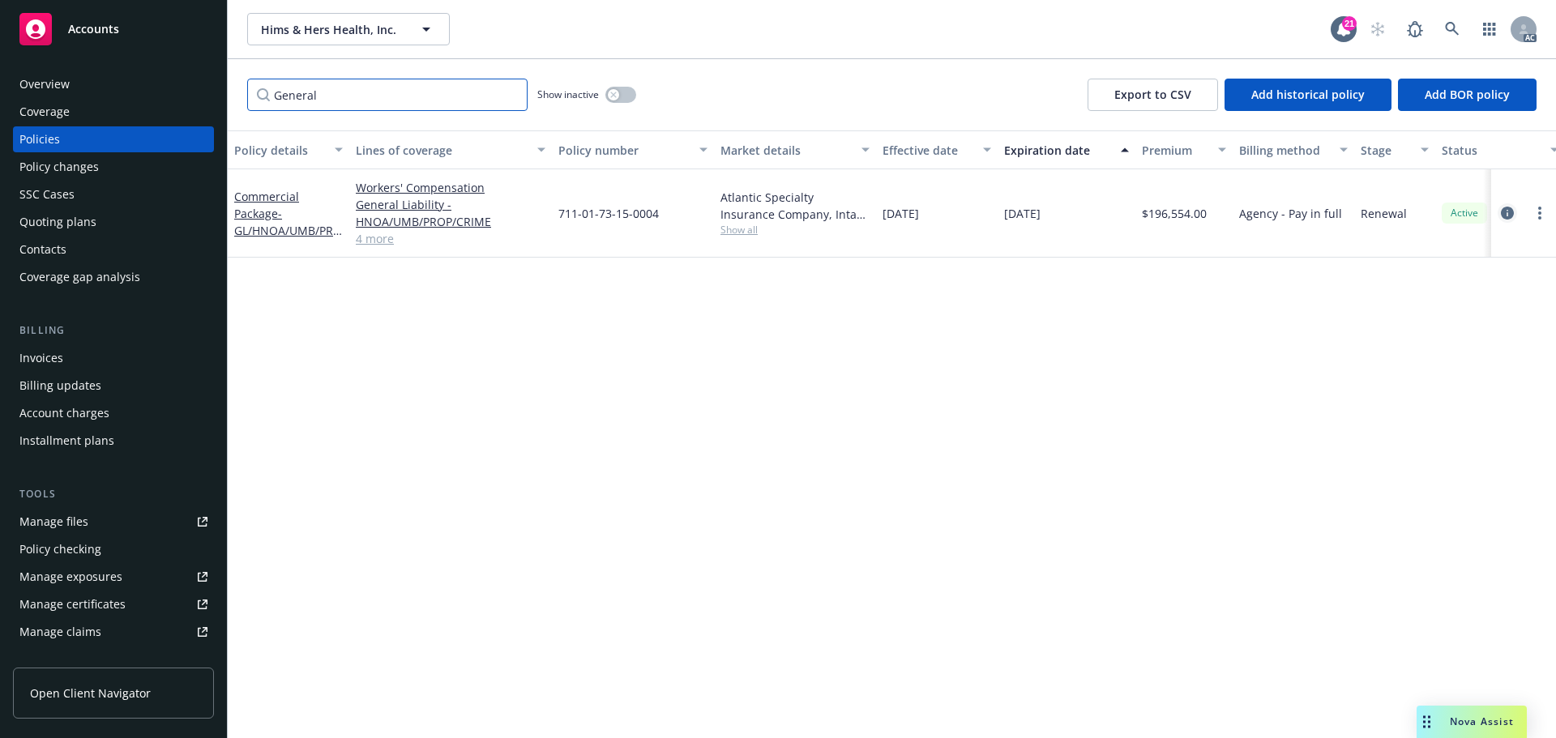
type input "General"
click at [1512, 208] on icon "circleInformation" at bounding box center [1507, 213] width 13 height 13
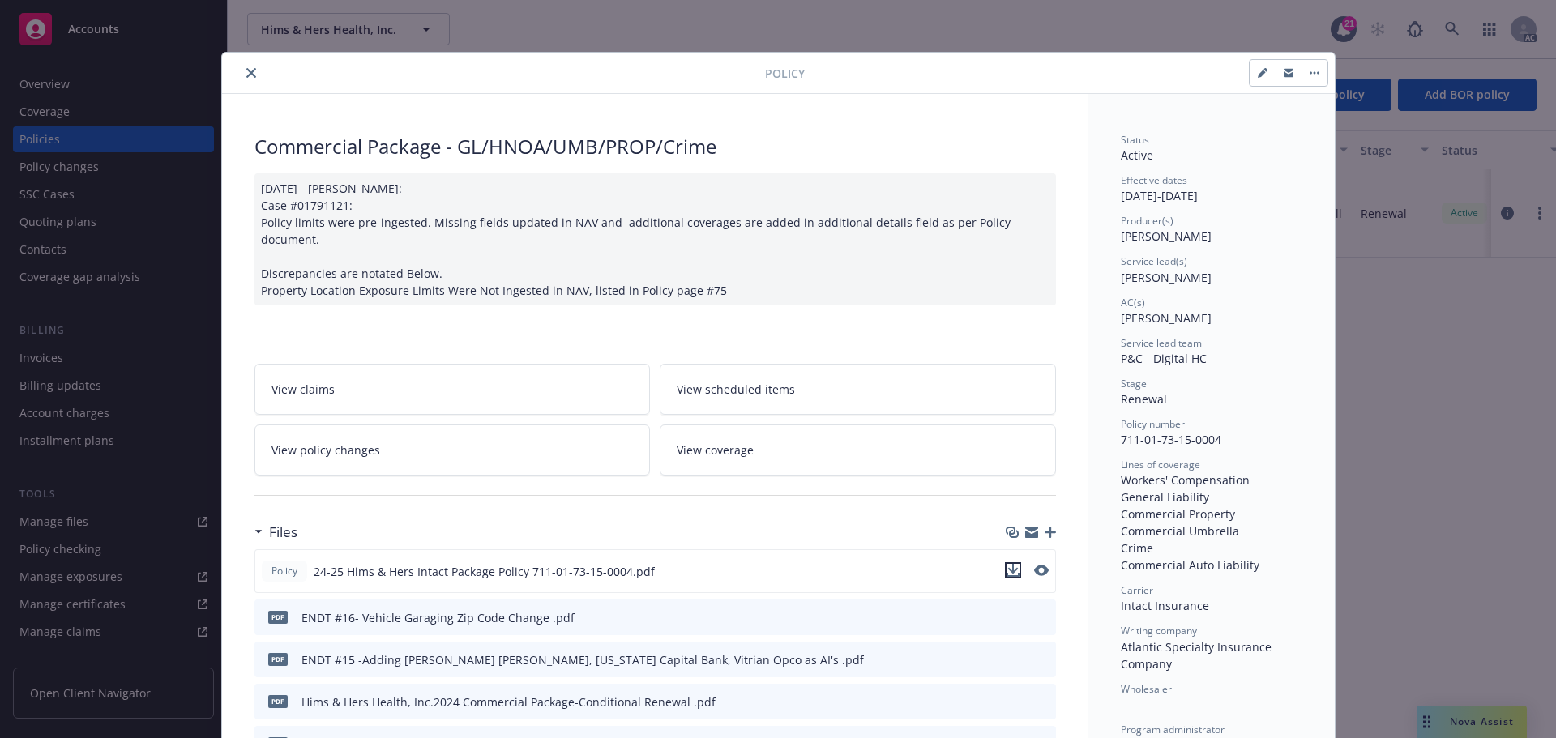
click at [1007, 564] on icon "download file" at bounding box center [1013, 570] width 13 height 13
